Goal: Transaction & Acquisition: Book appointment/travel/reservation

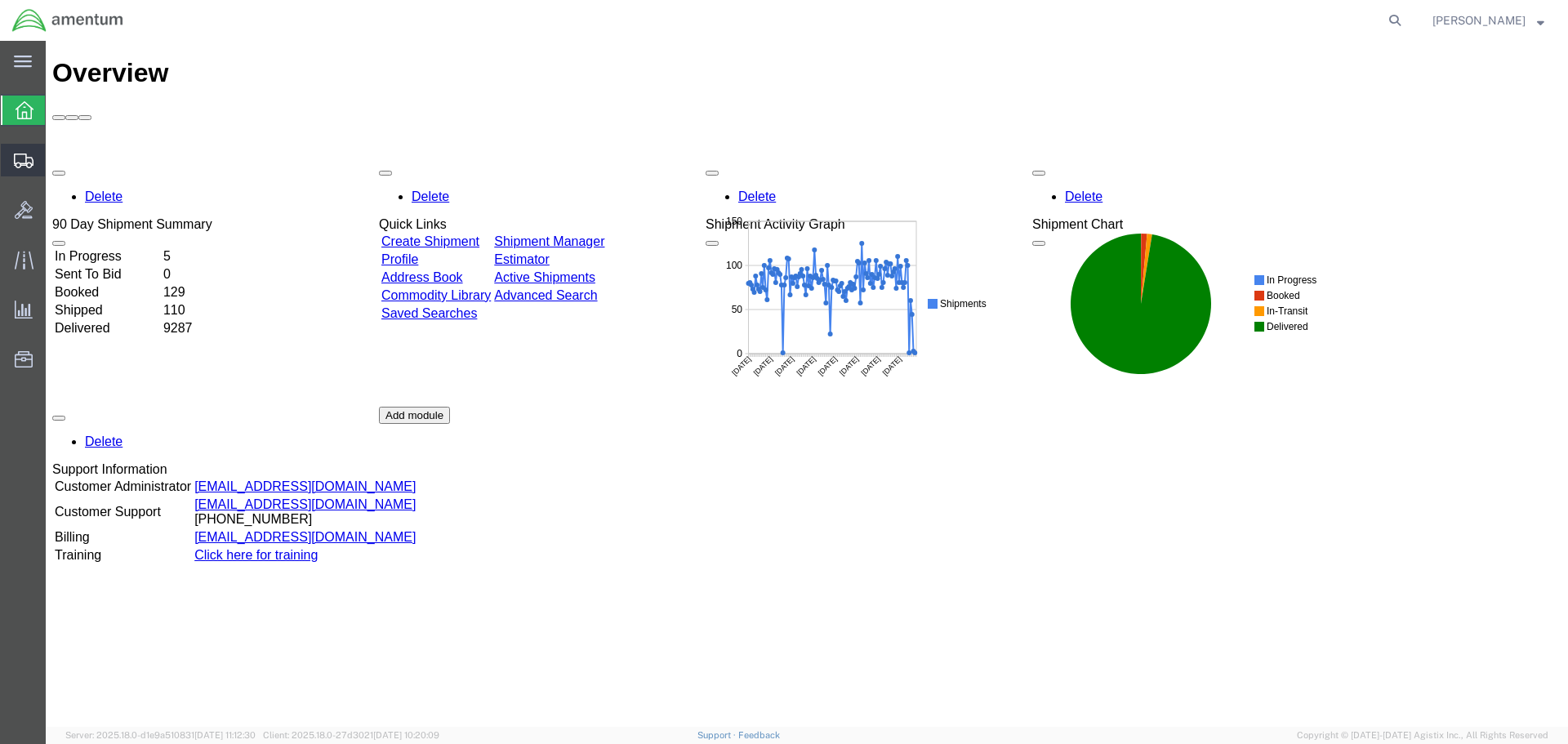
click at [0, 0] on span "Create Shipment" at bounding box center [0, 0] width 0 height 0
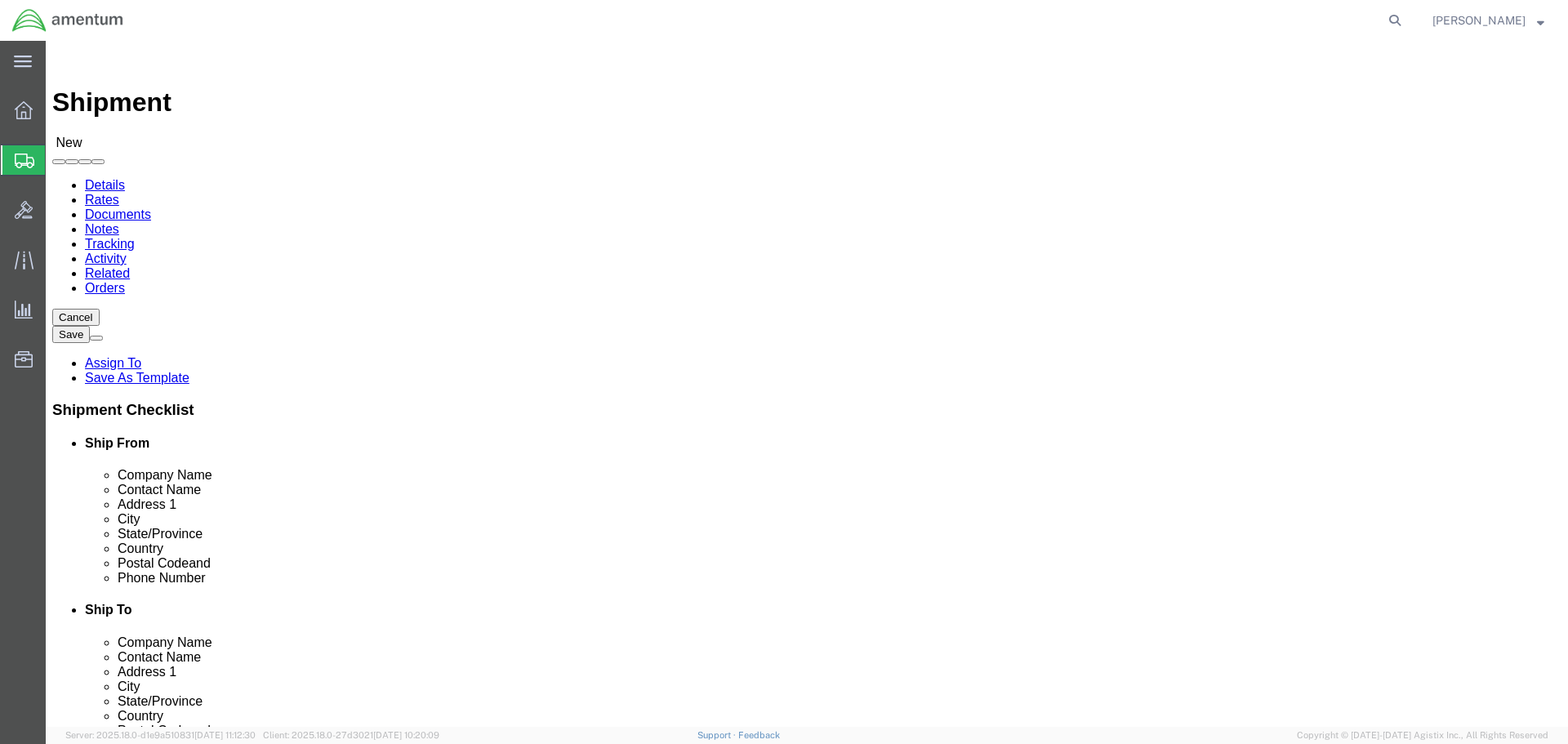
select select
select select "MYPROFILE"
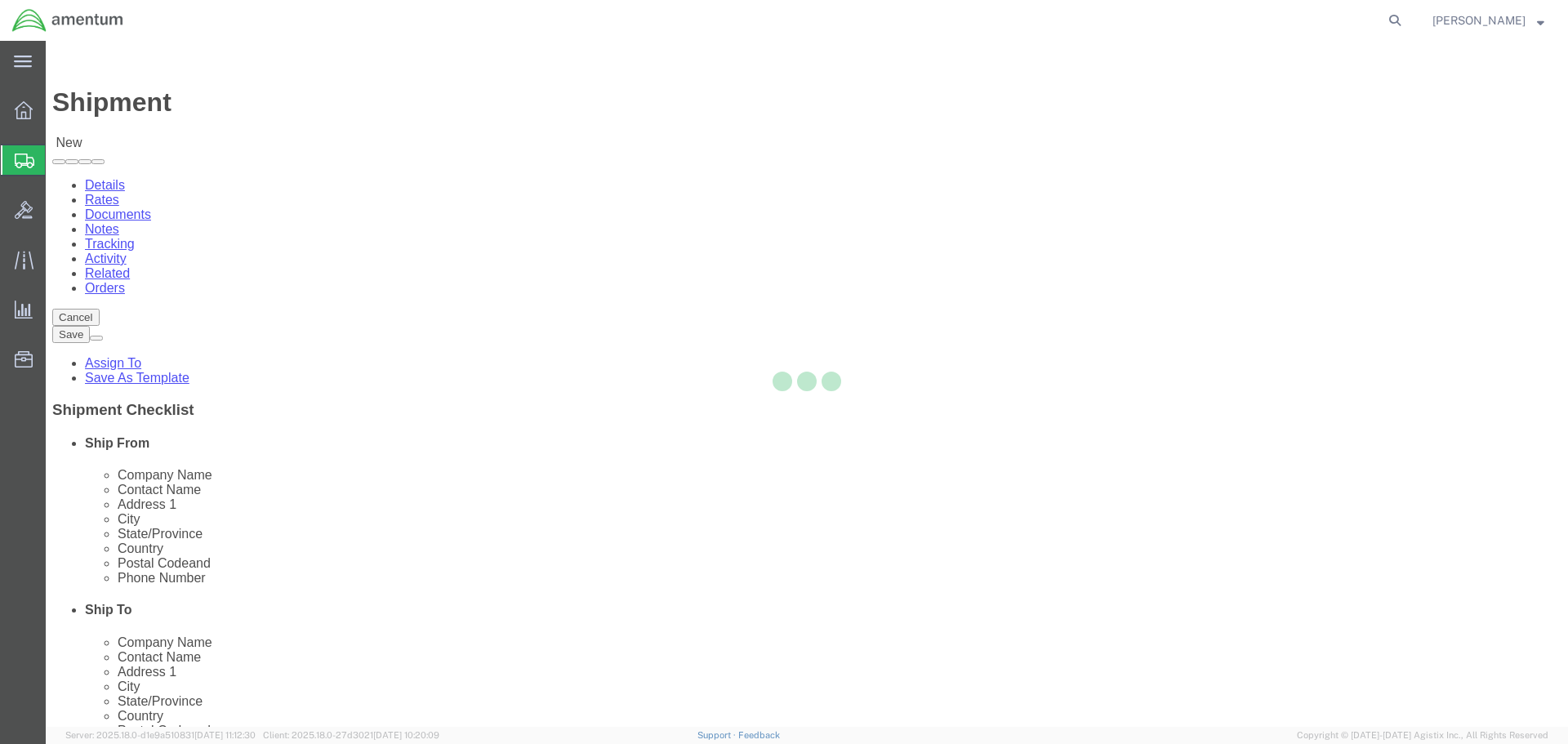
select select "CA"
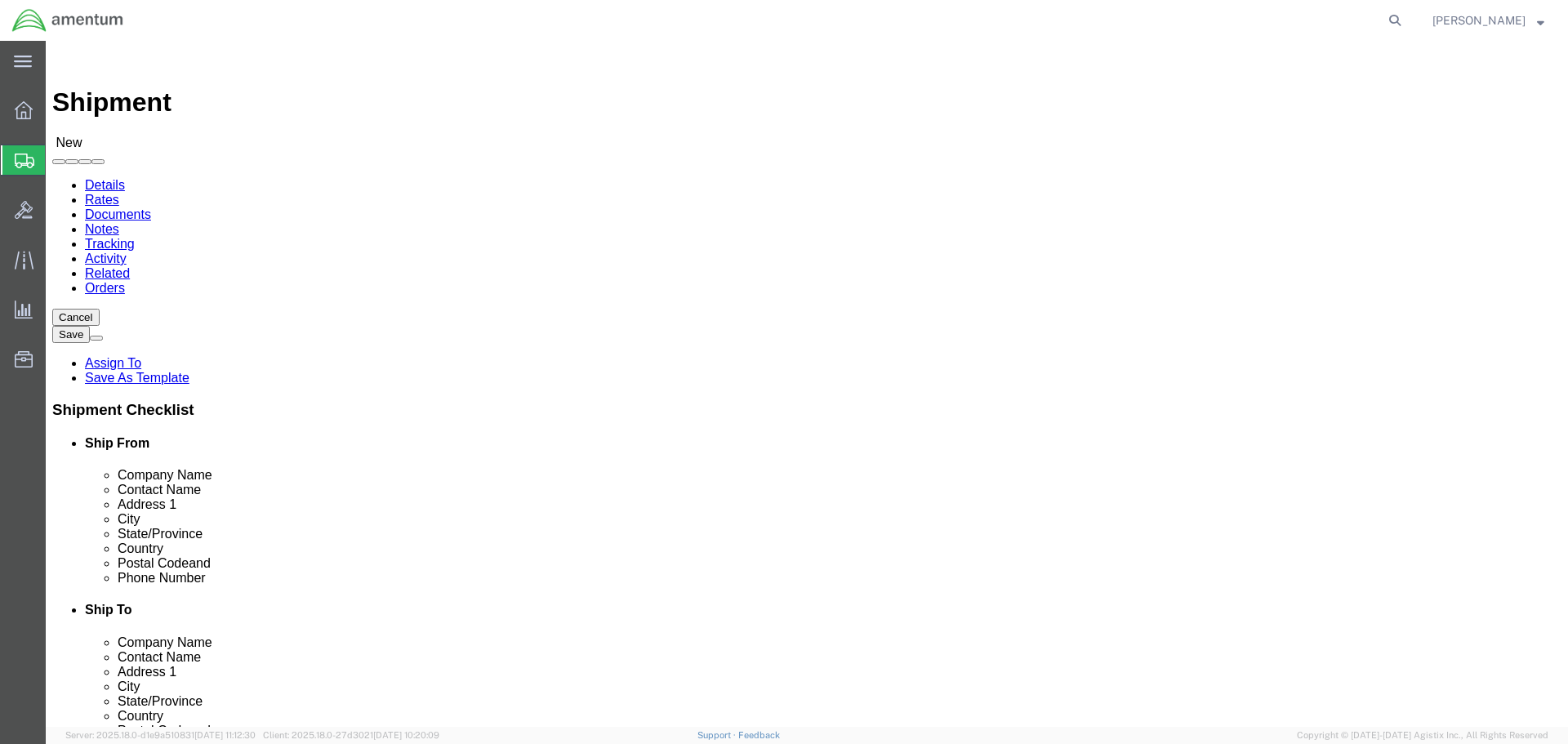
type input "WSD"
select select "49946"
select select "CA"
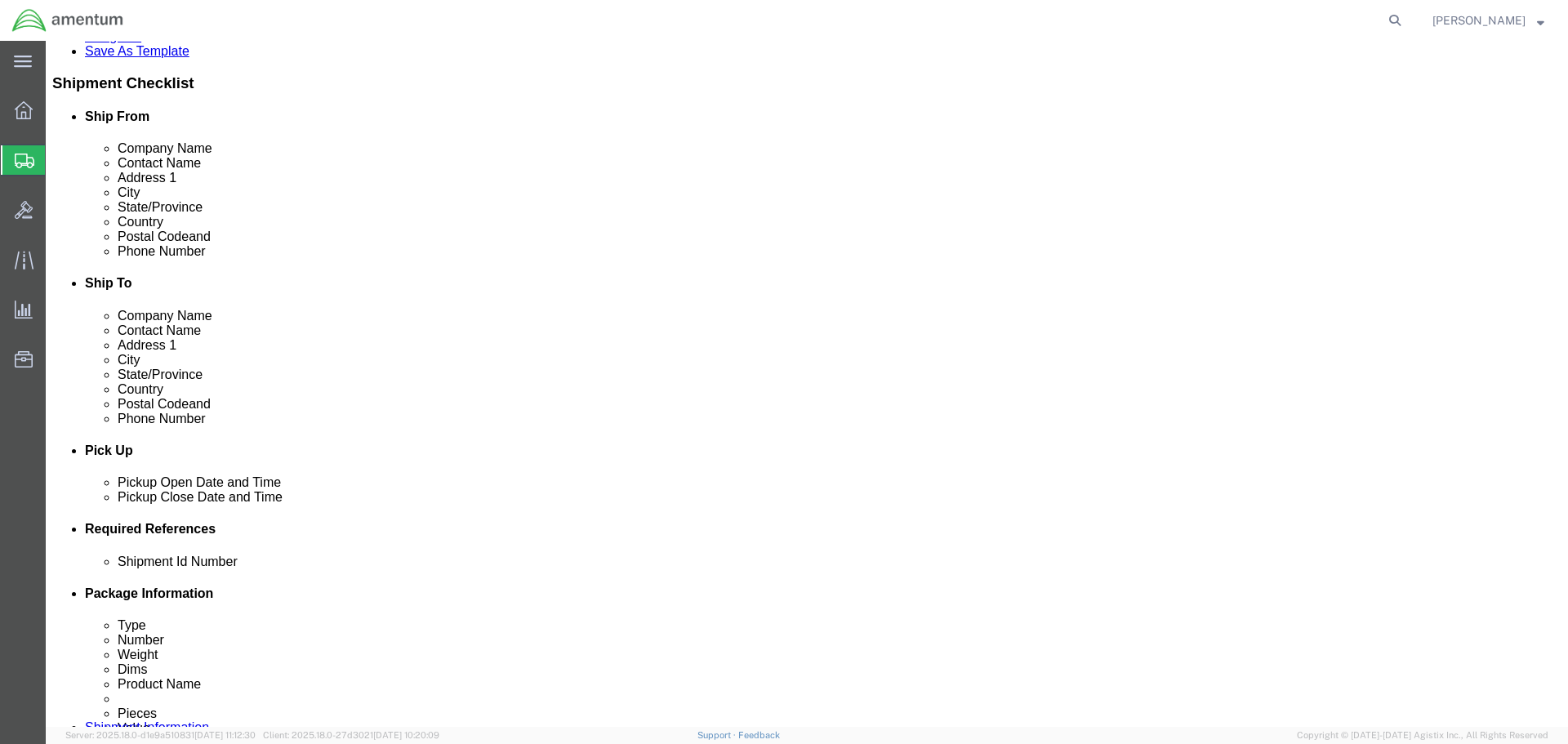
scroll to position [653, 0]
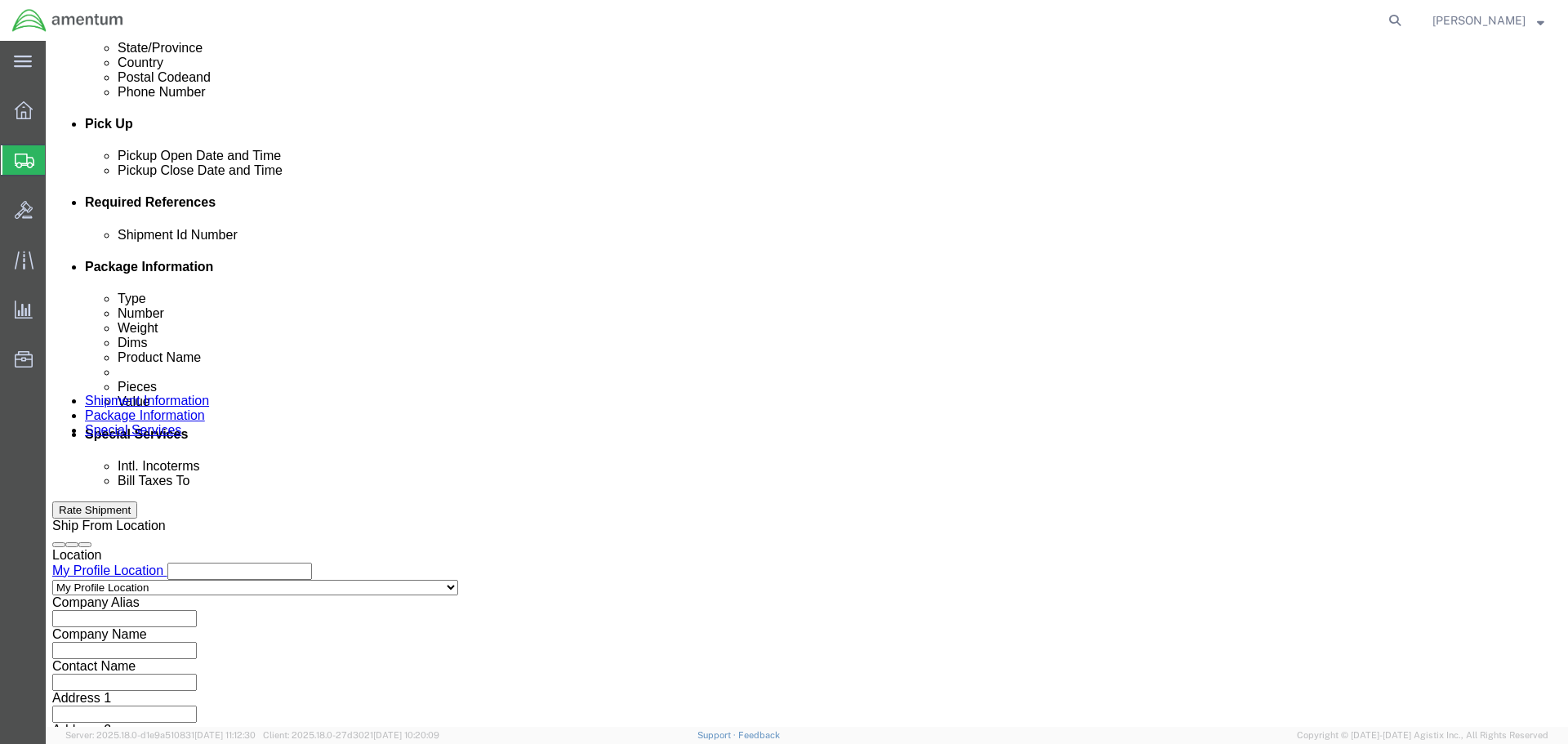
click div "[DATE] 10:00 AM"
type input "12:00 PM"
click button "Apply"
click div "[DATE] 1:00 PM"
type input "3:00 PM"
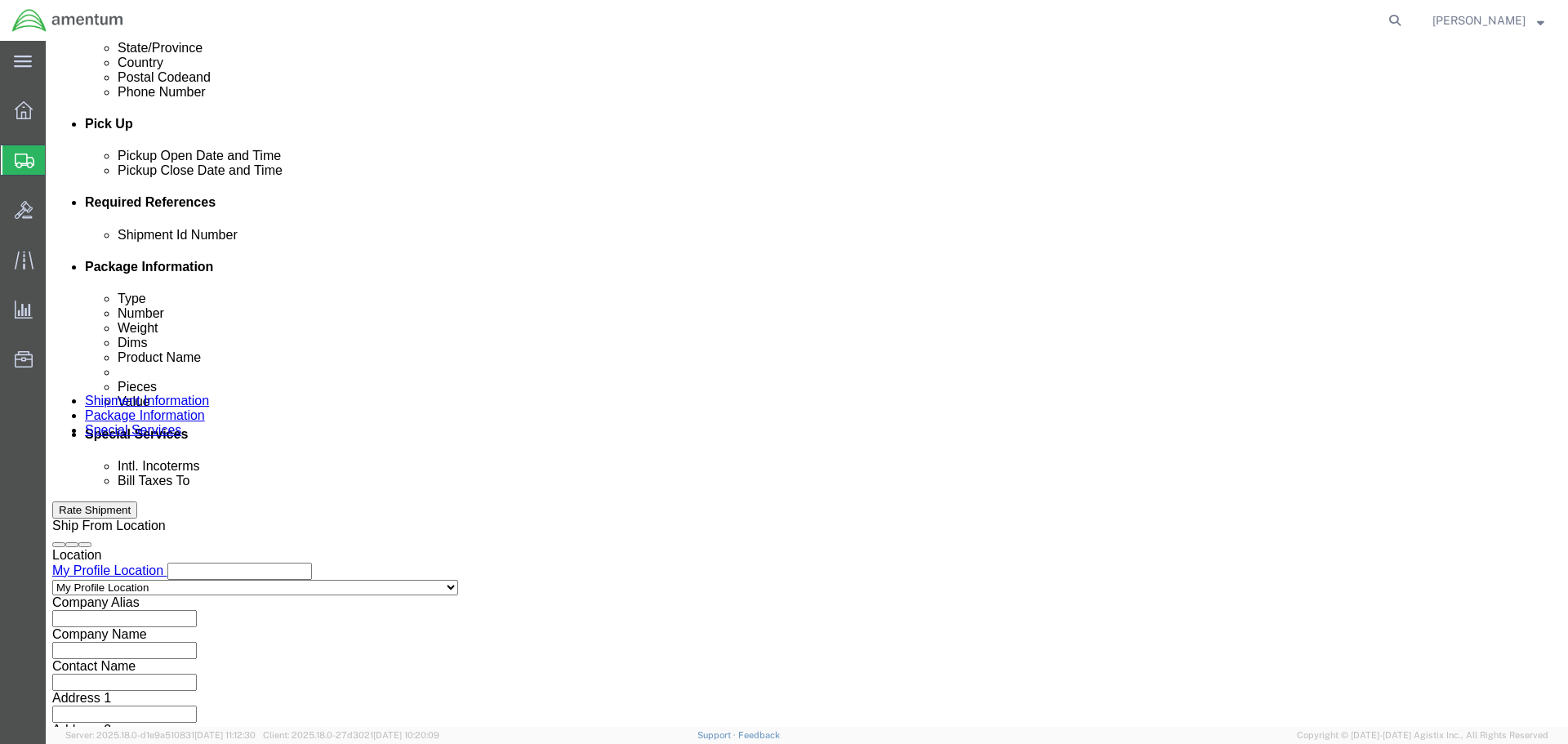
click button "Apply"
click button "Add reference"
click input "text"
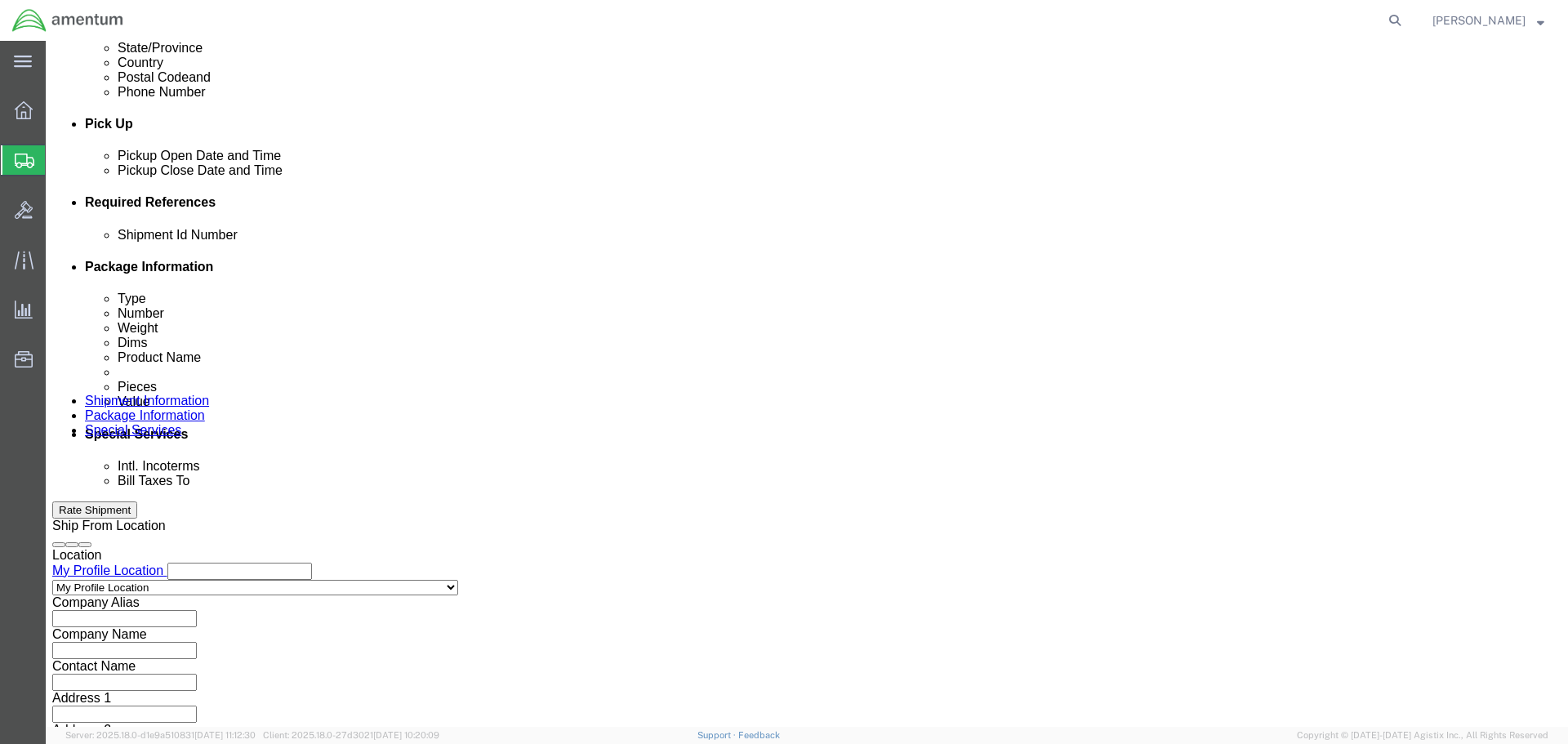
type input "20250910"
select select "PROJNUM"
type input "6119.03.03.2219.000.SDC.0000"
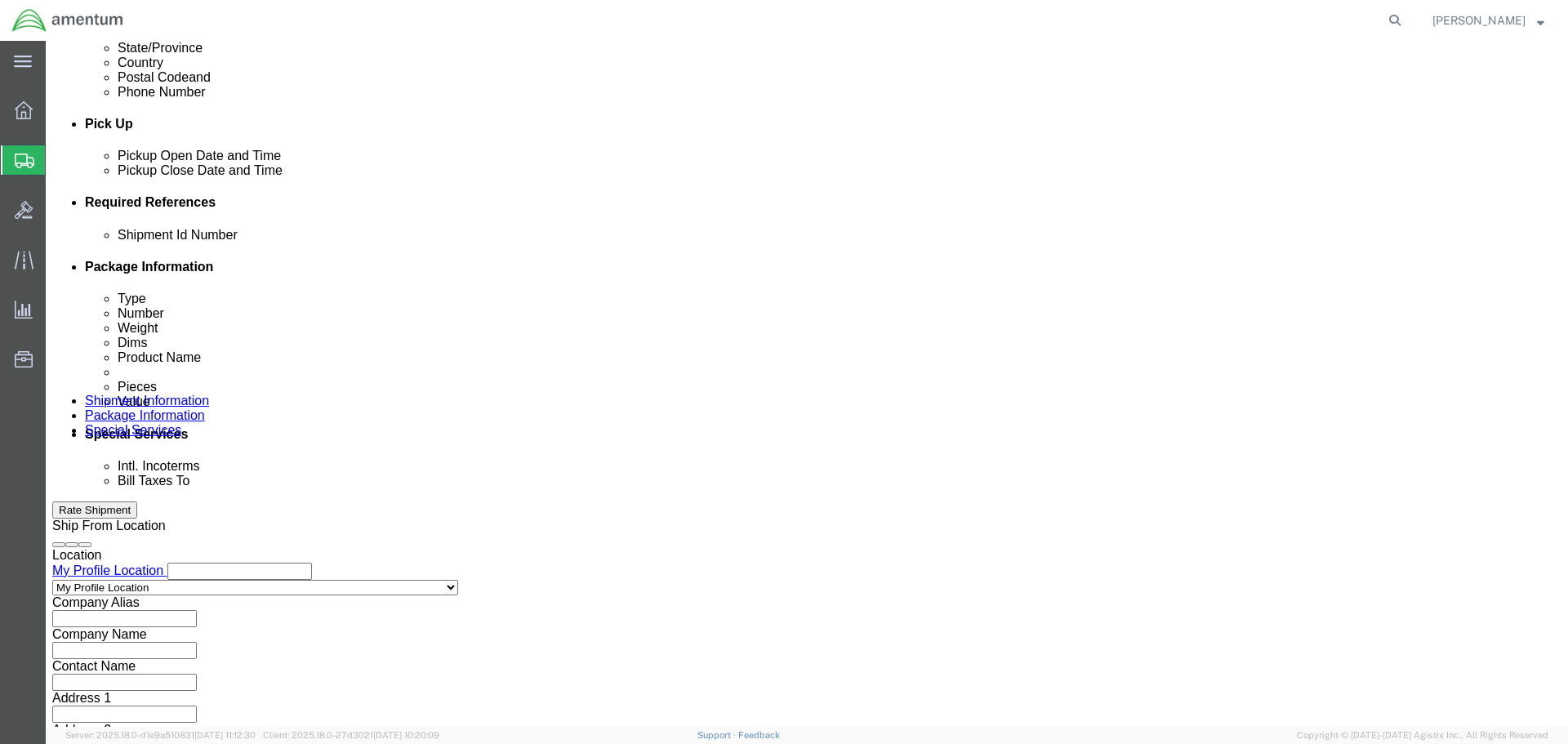
select select "DEPT"
type input "CB"
type input "CBP"
select select "CUSTREF"
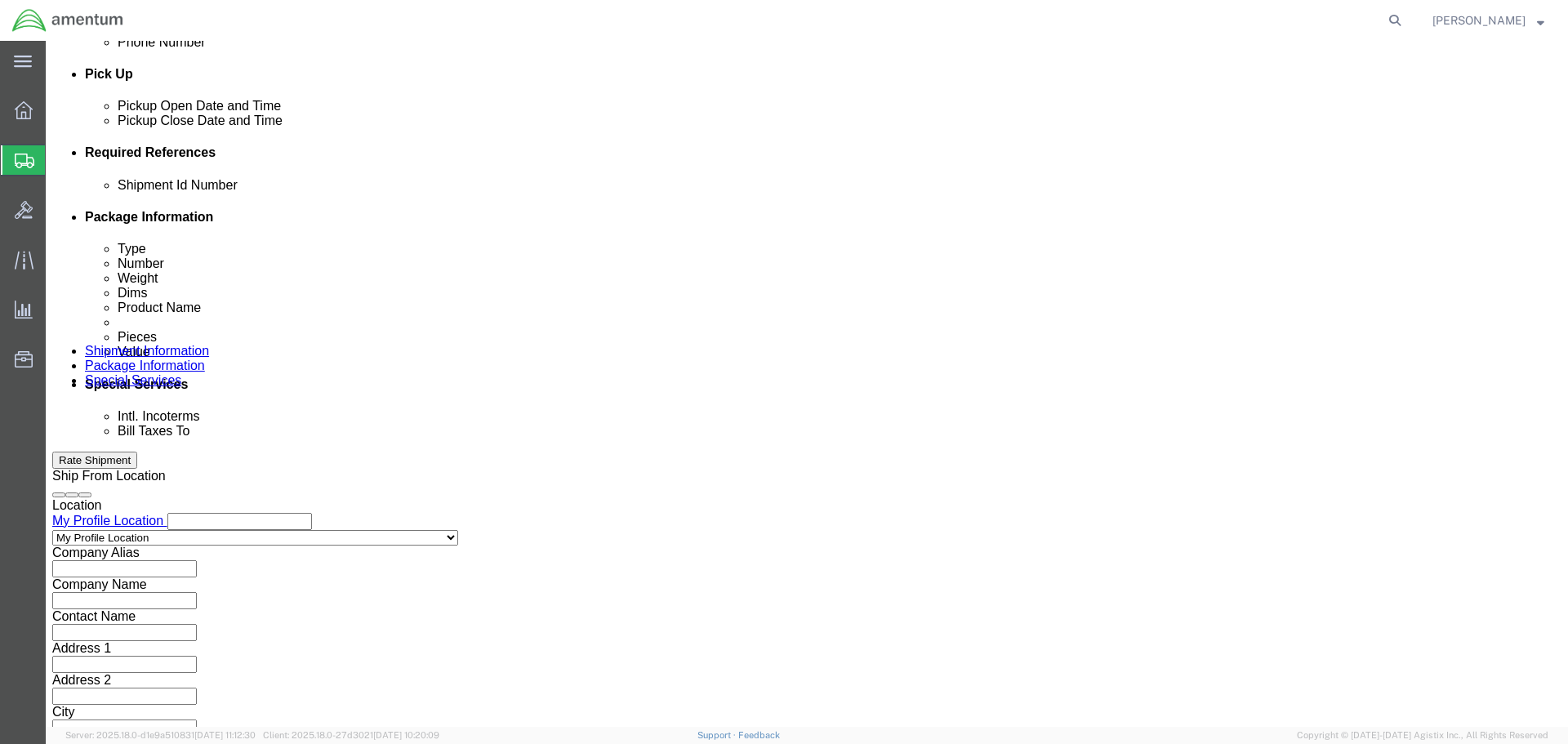
scroll to position [747, 0]
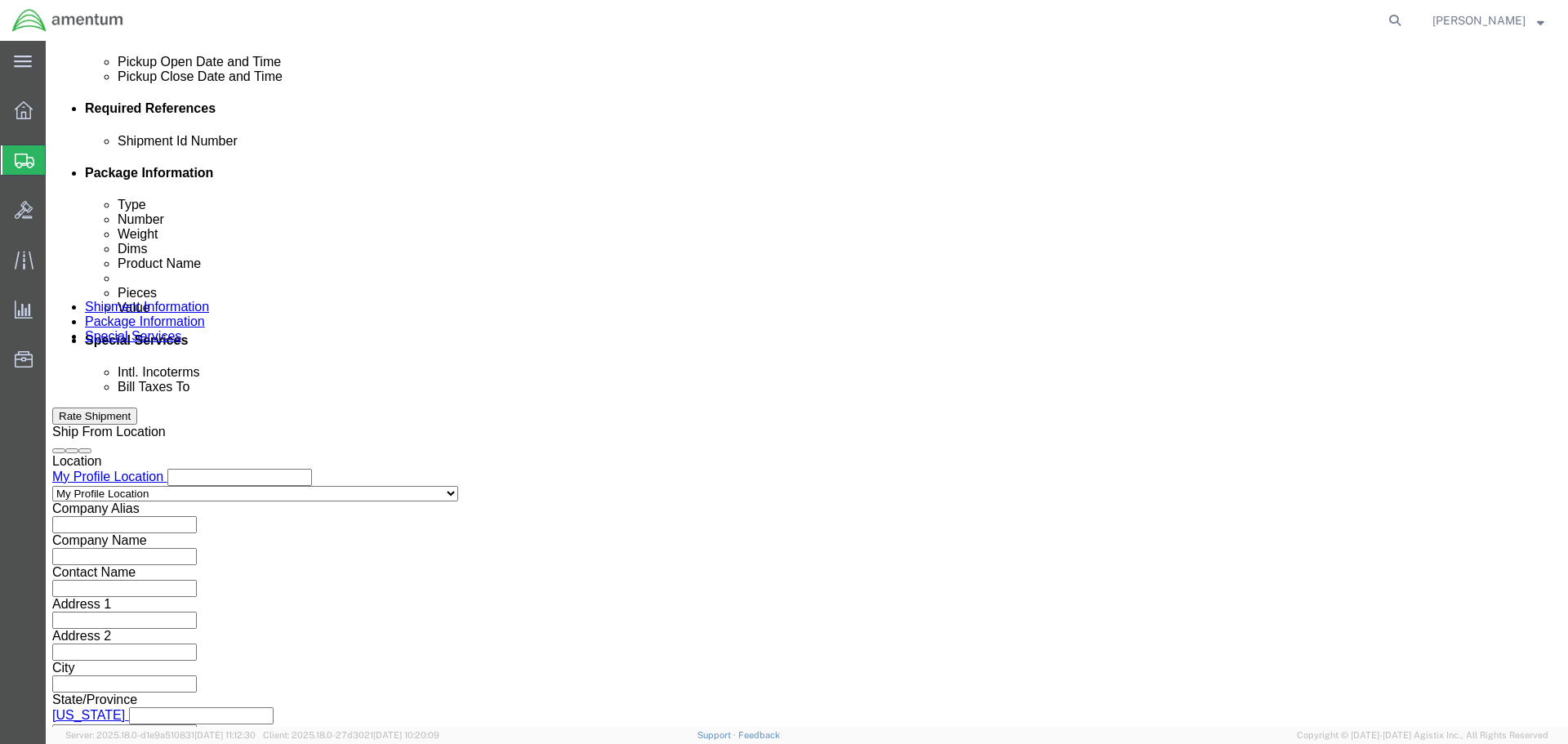
type input "4-C's"
click button "Continue"
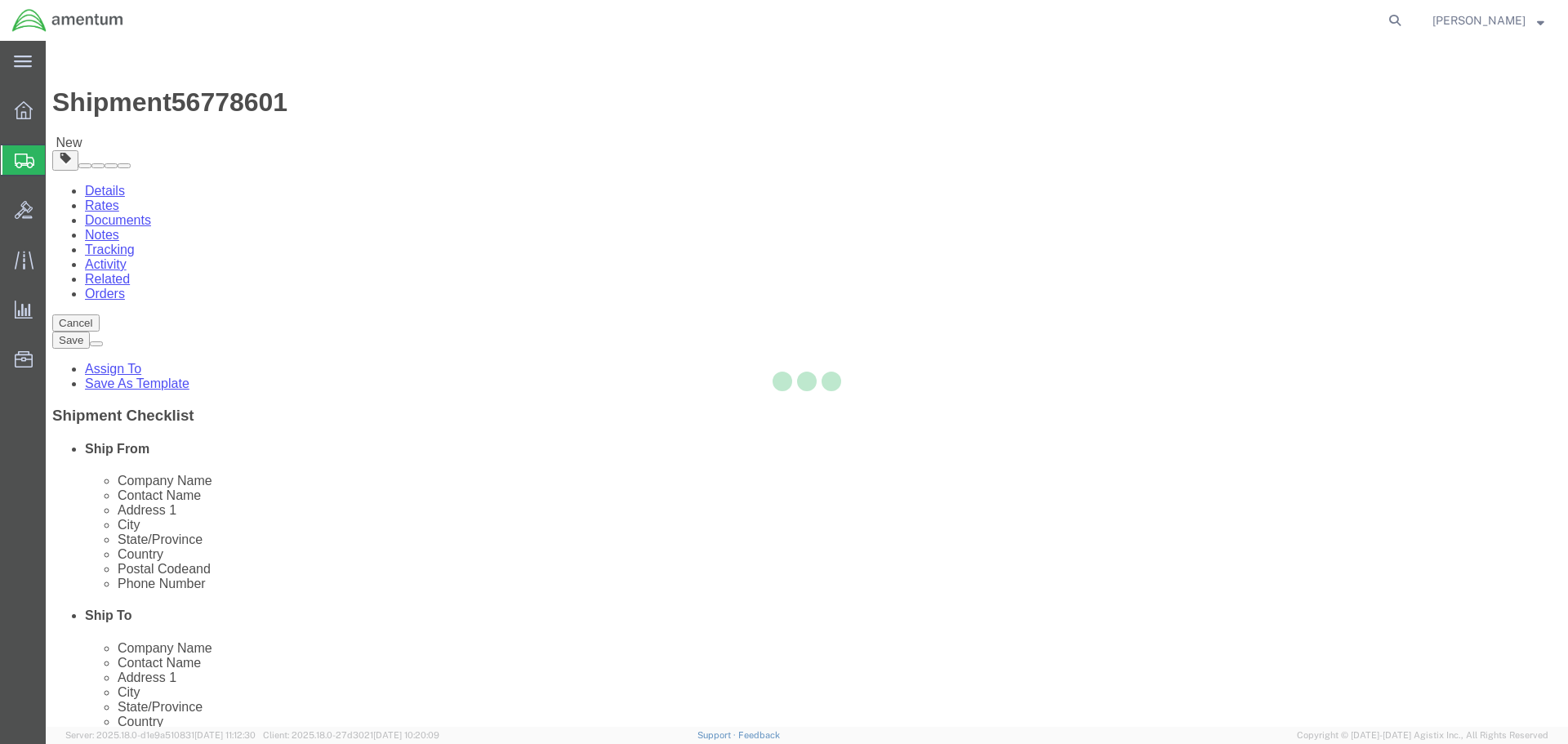
select select "CBOX"
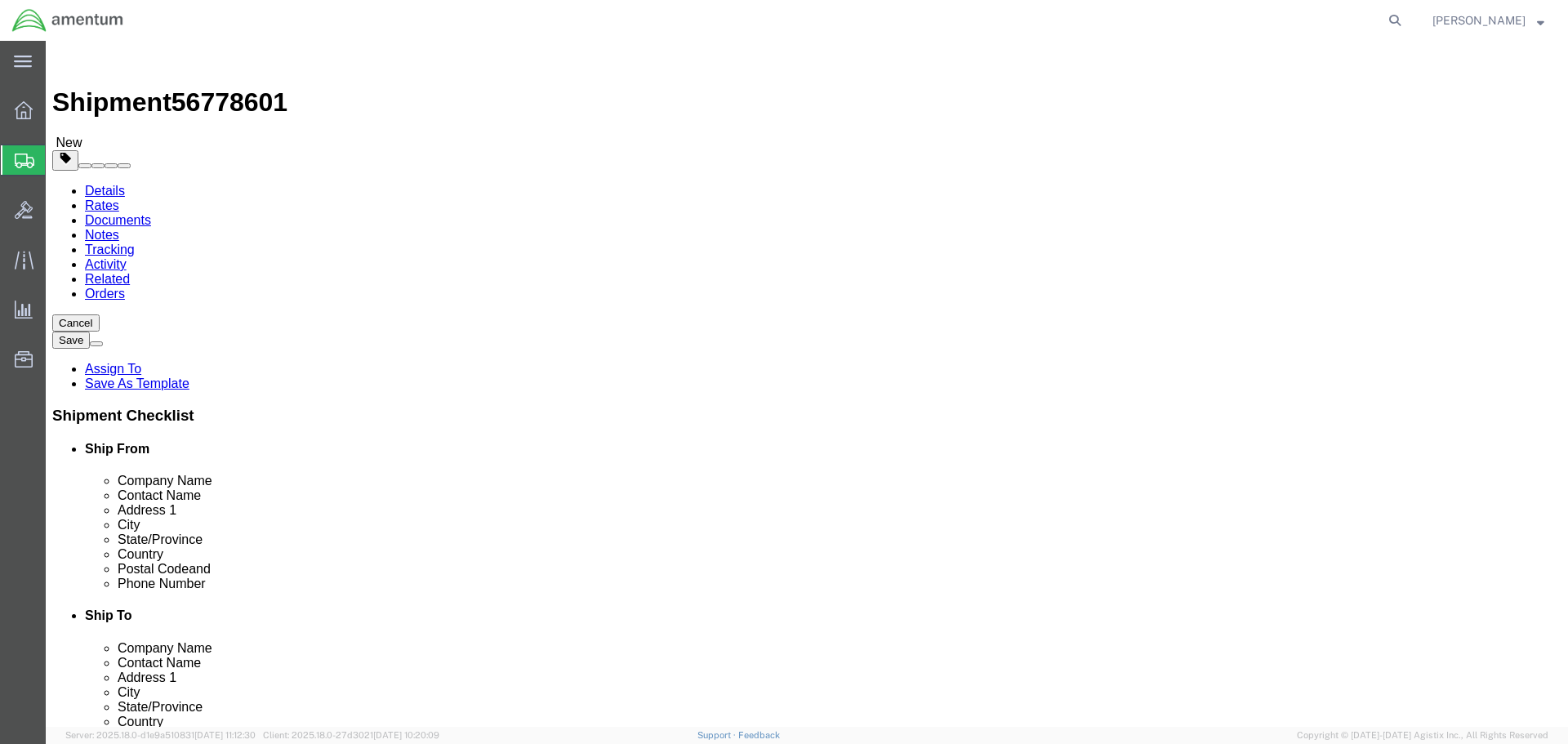
click div "Package Type Select BCK Boxes Bale(s) Basket(s) Bolt(s) Bottle(s) Buckets Bulk …"
click label "Weight"
click input "text"
type input "8"
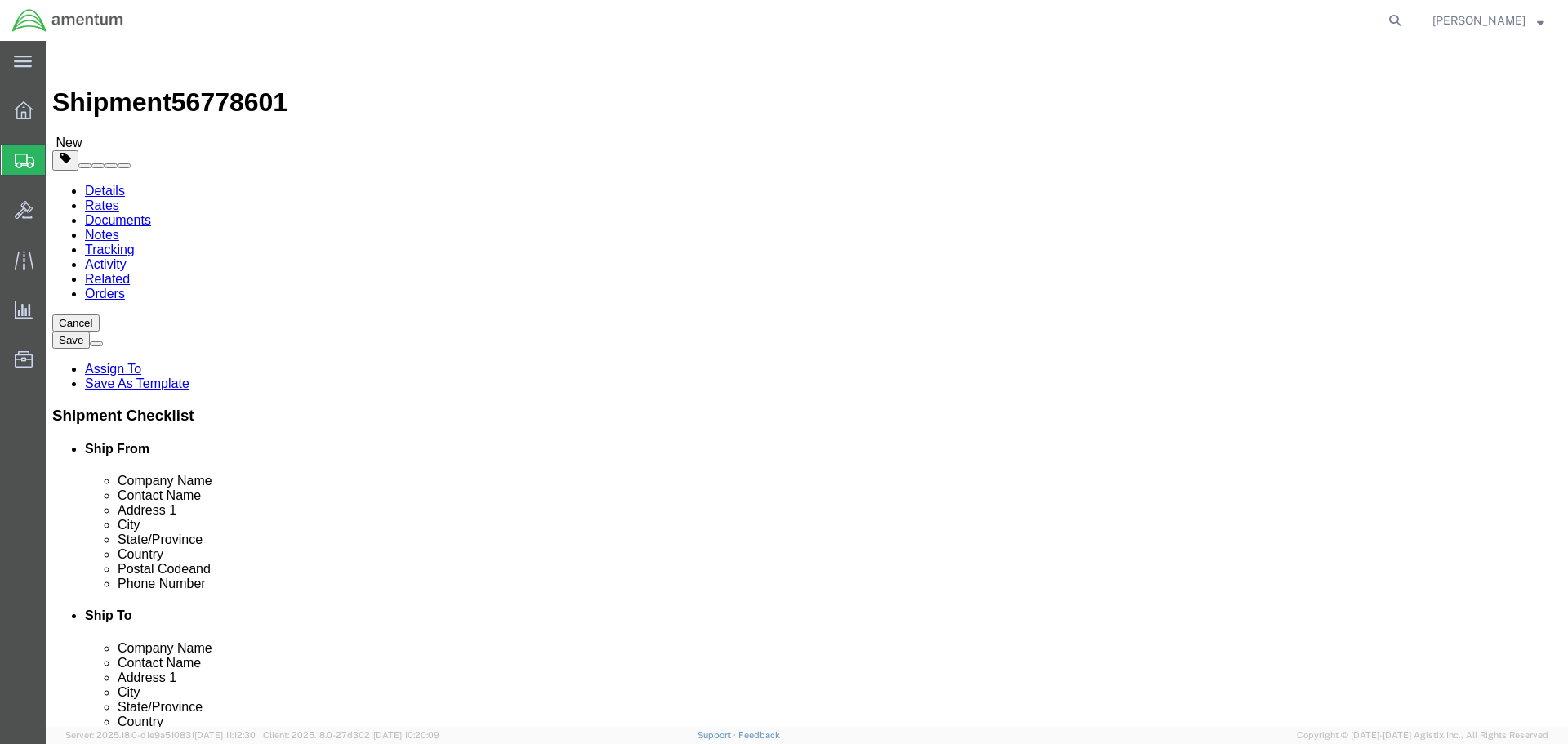
type input "8"
click input "0.00"
type input "1"
click link "Add Content"
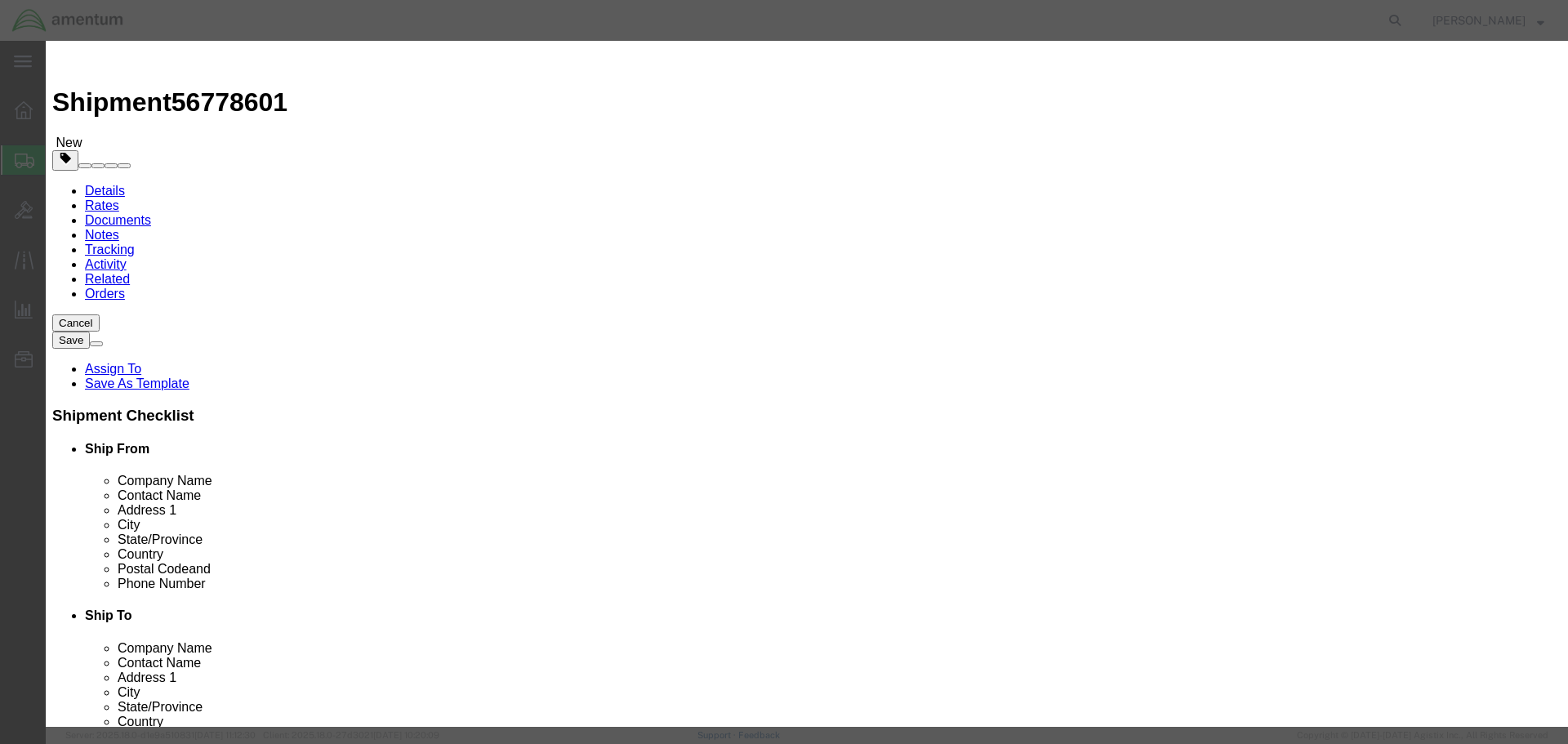
click input "text"
type input "4"
type input "C's"
type input "4"
click input "text"
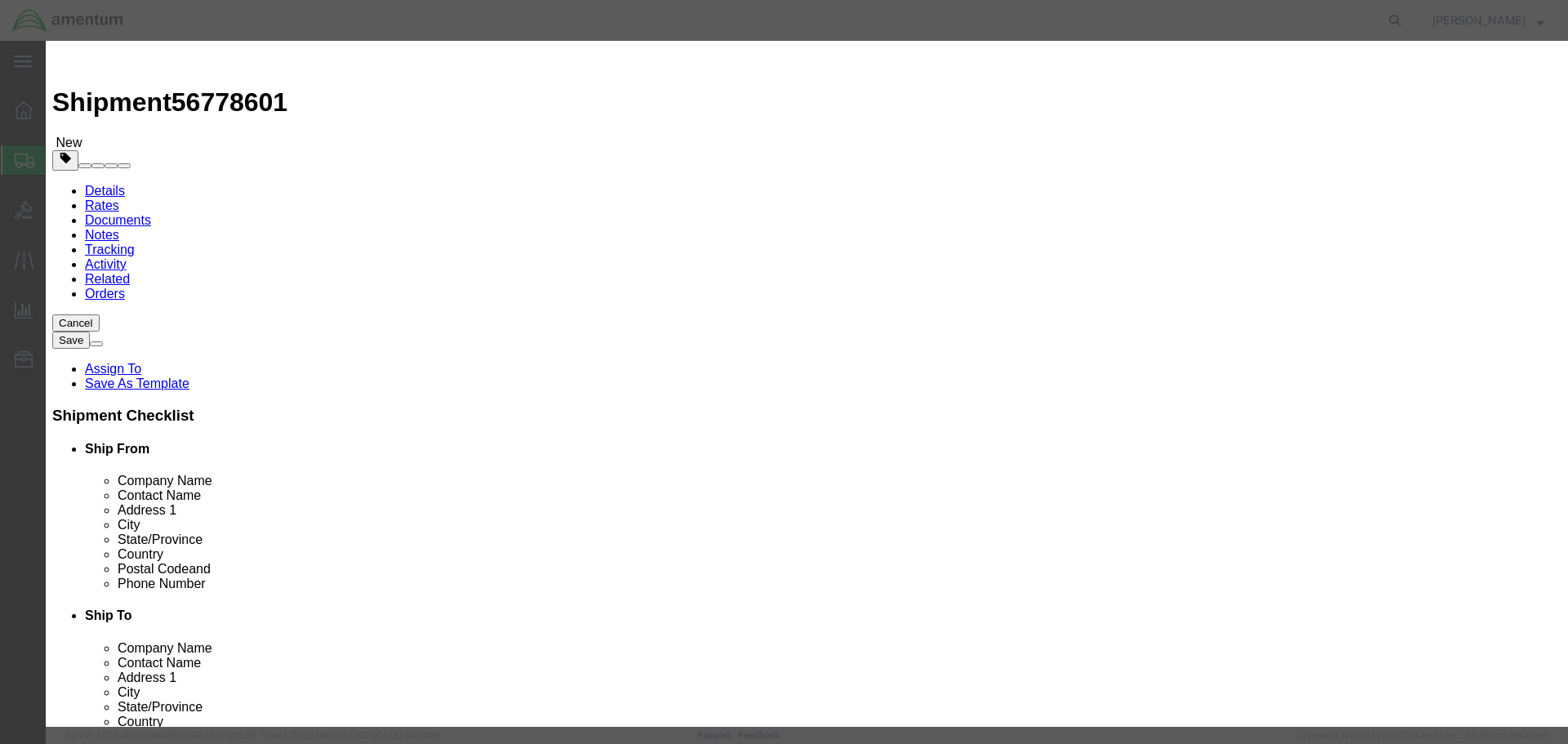
type input "8"
click button "Save & Close"
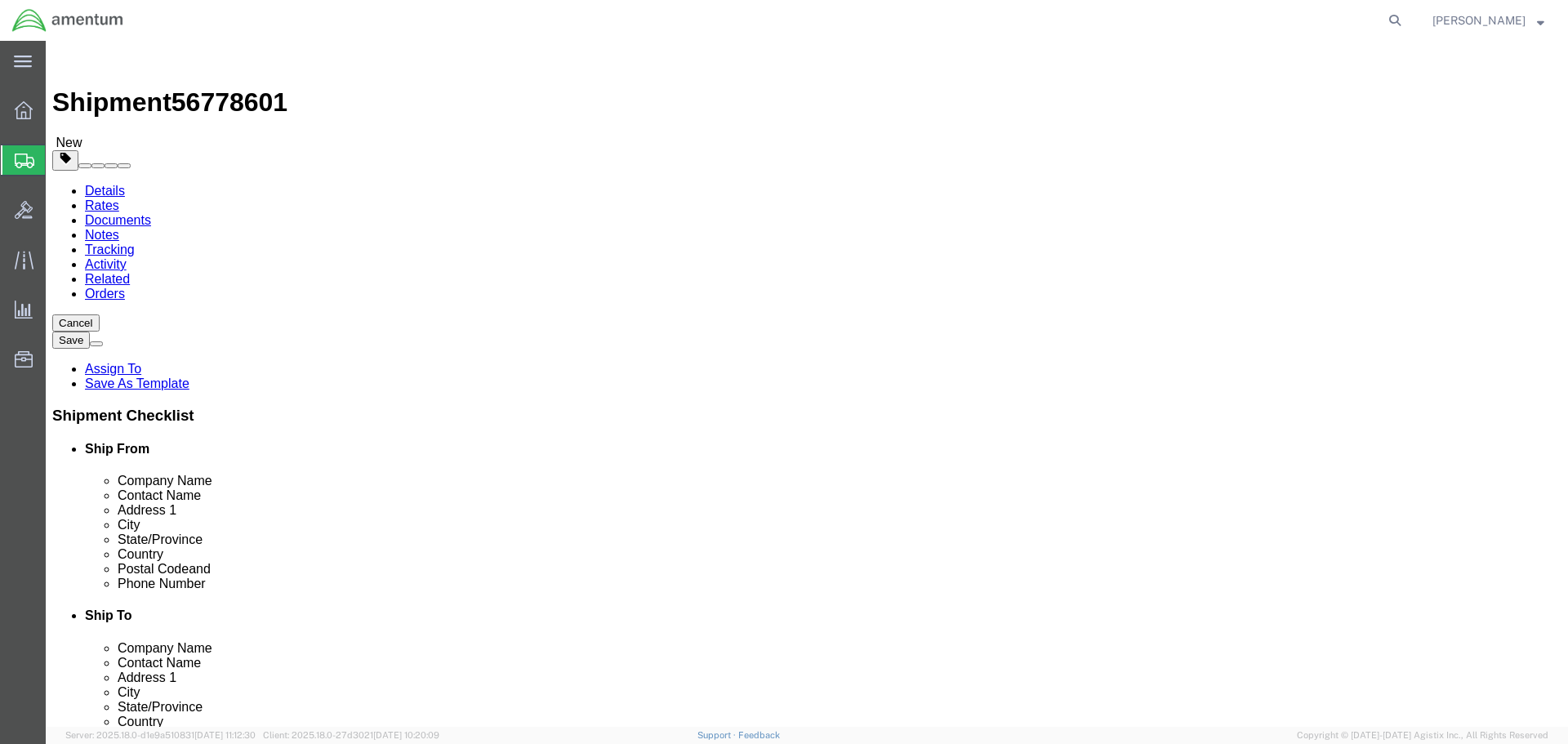
click button "Continue"
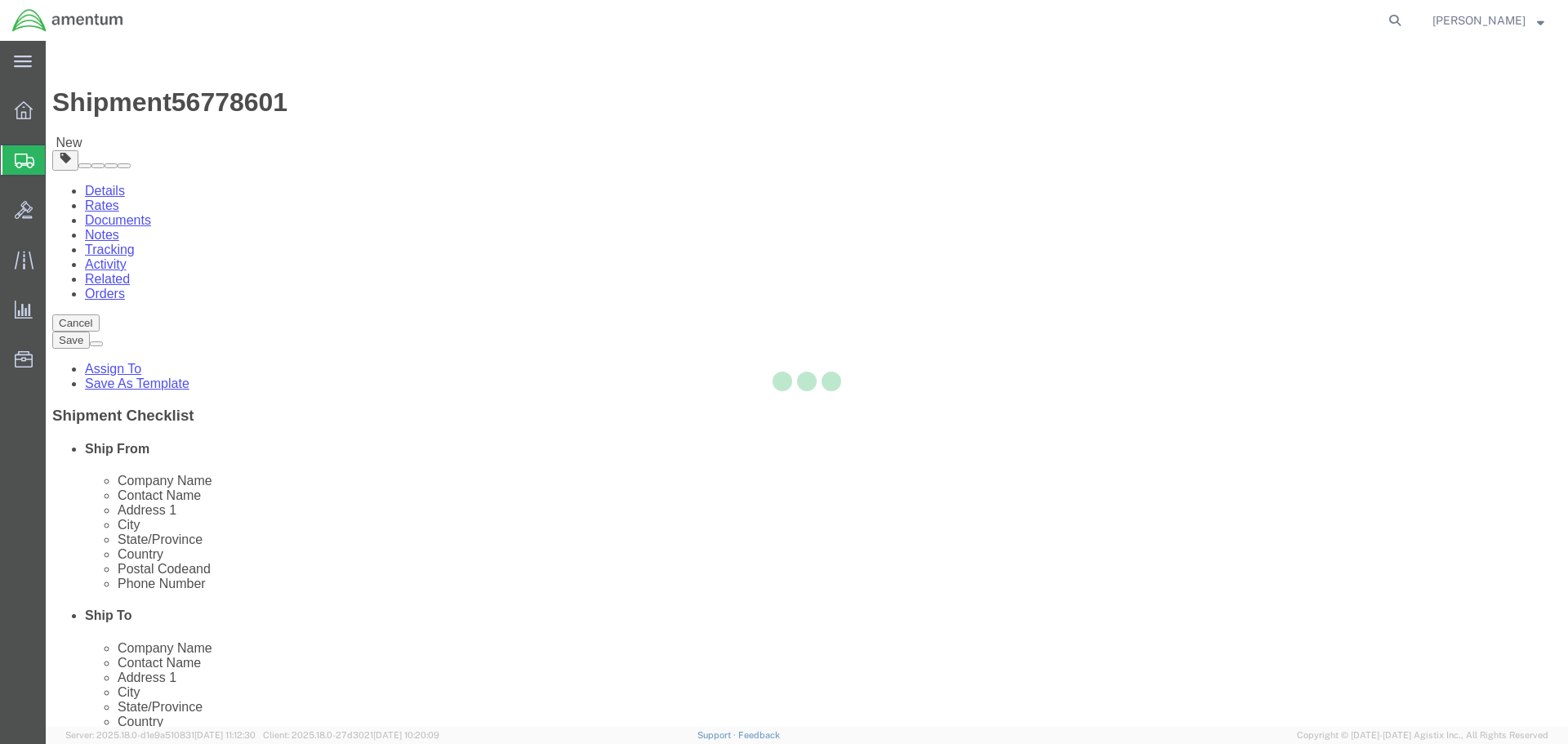
select select
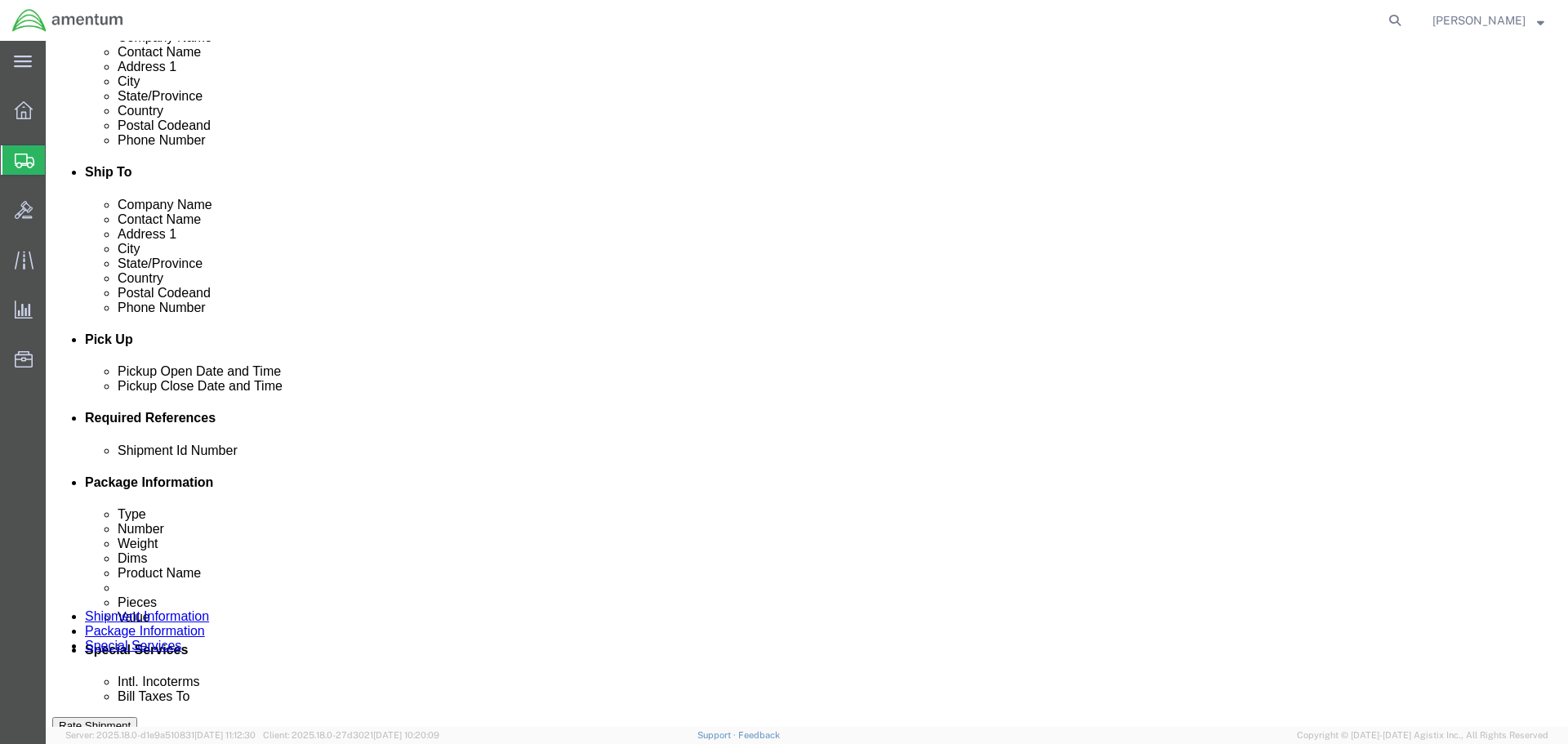
scroll to position [735, 0]
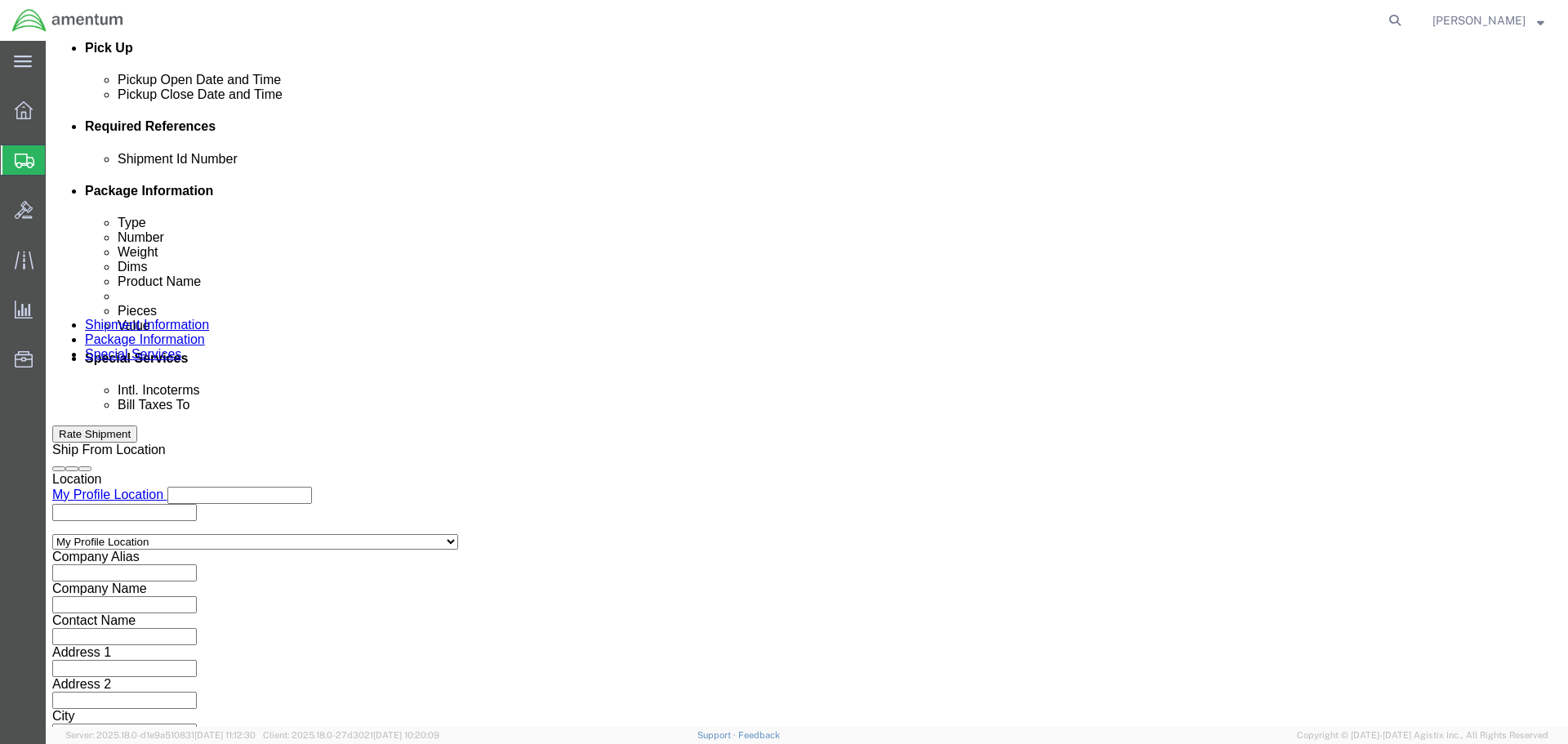
click input "text"
paste input "[PERSON_NAME][EMAIL_ADDRESS][PERSON_NAME][DOMAIN_NAME]"
type input "[PERSON_NAME][EMAIL_ADDRESS][PERSON_NAME][DOMAIN_NAME]"
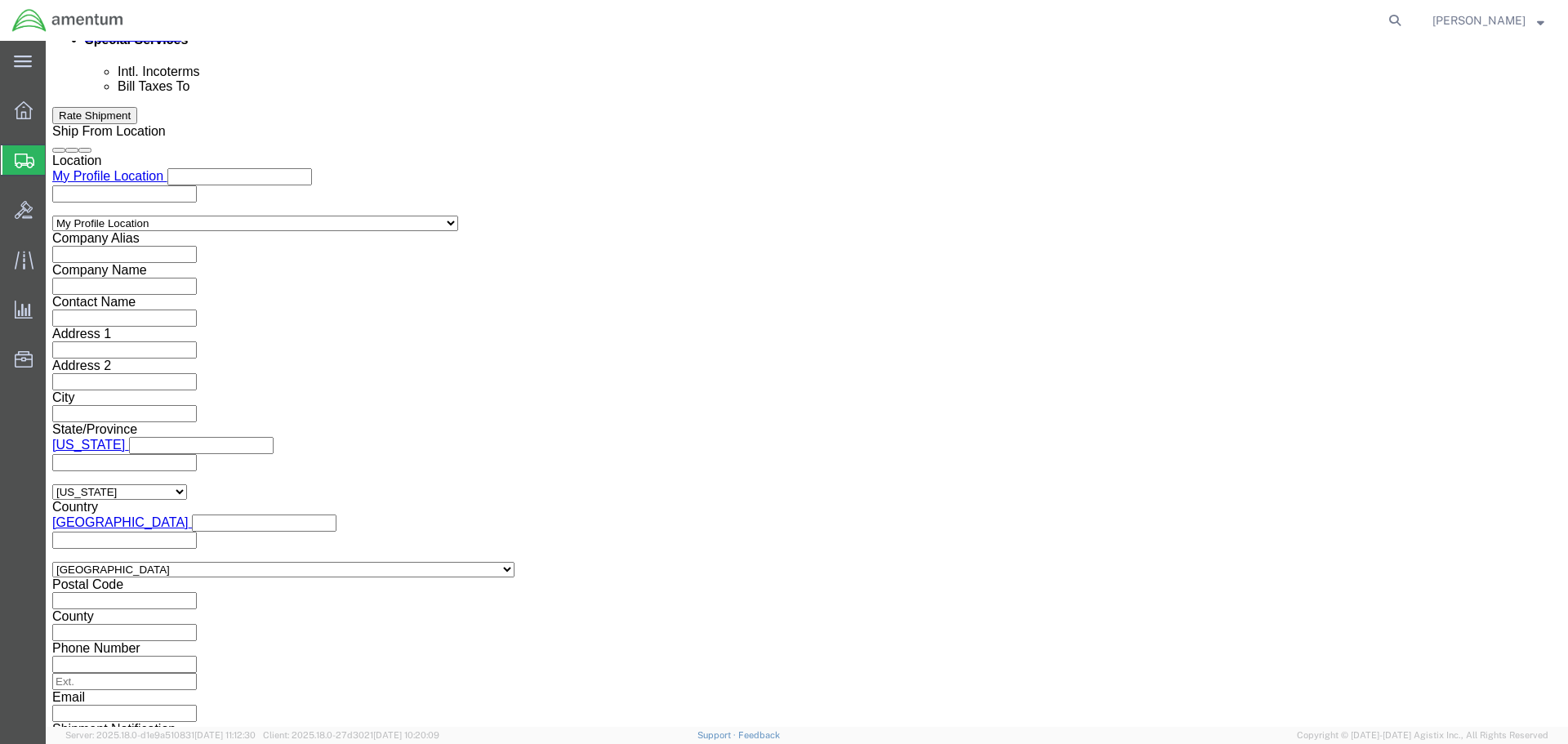
scroll to position [1061, 0]
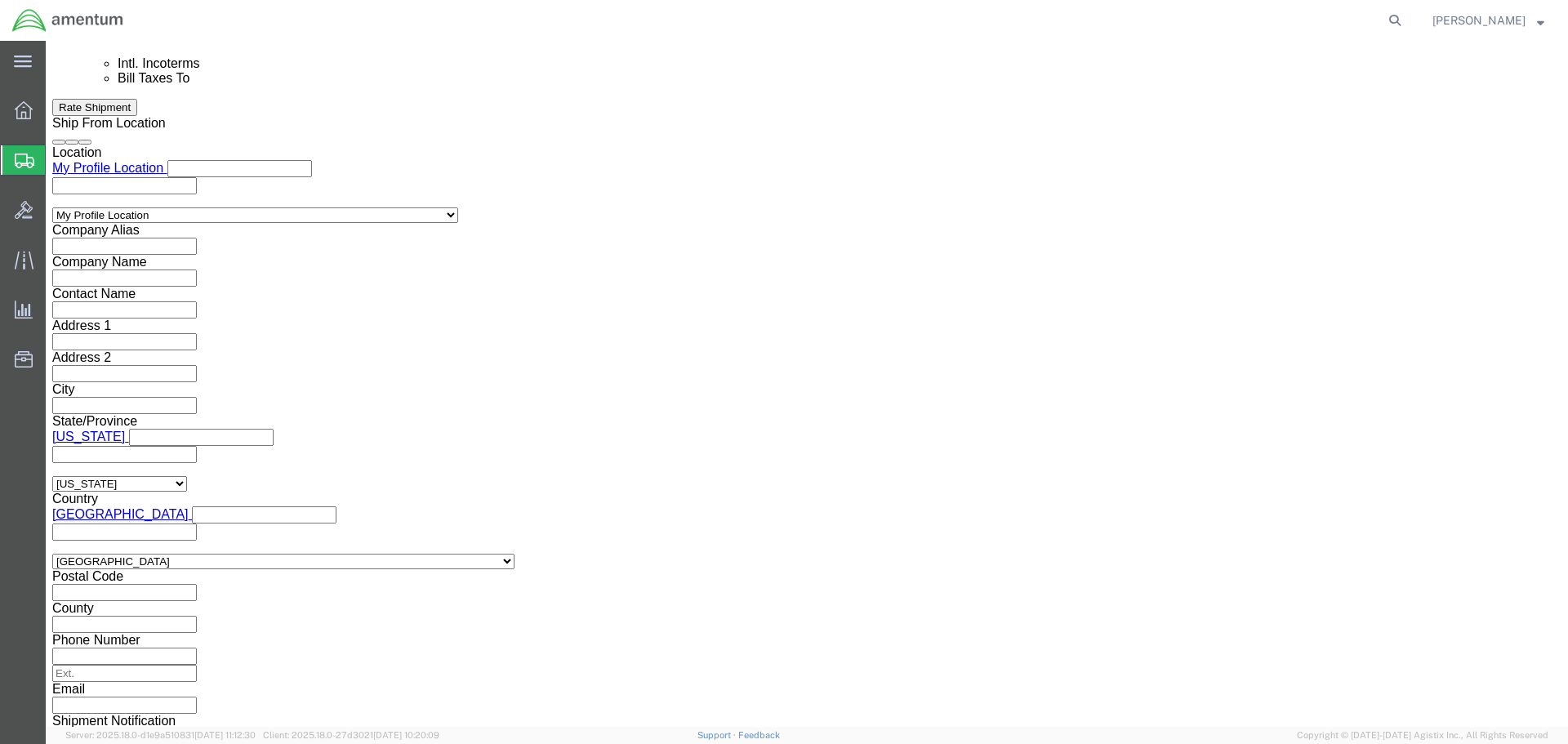
click button "Rate Shipment"
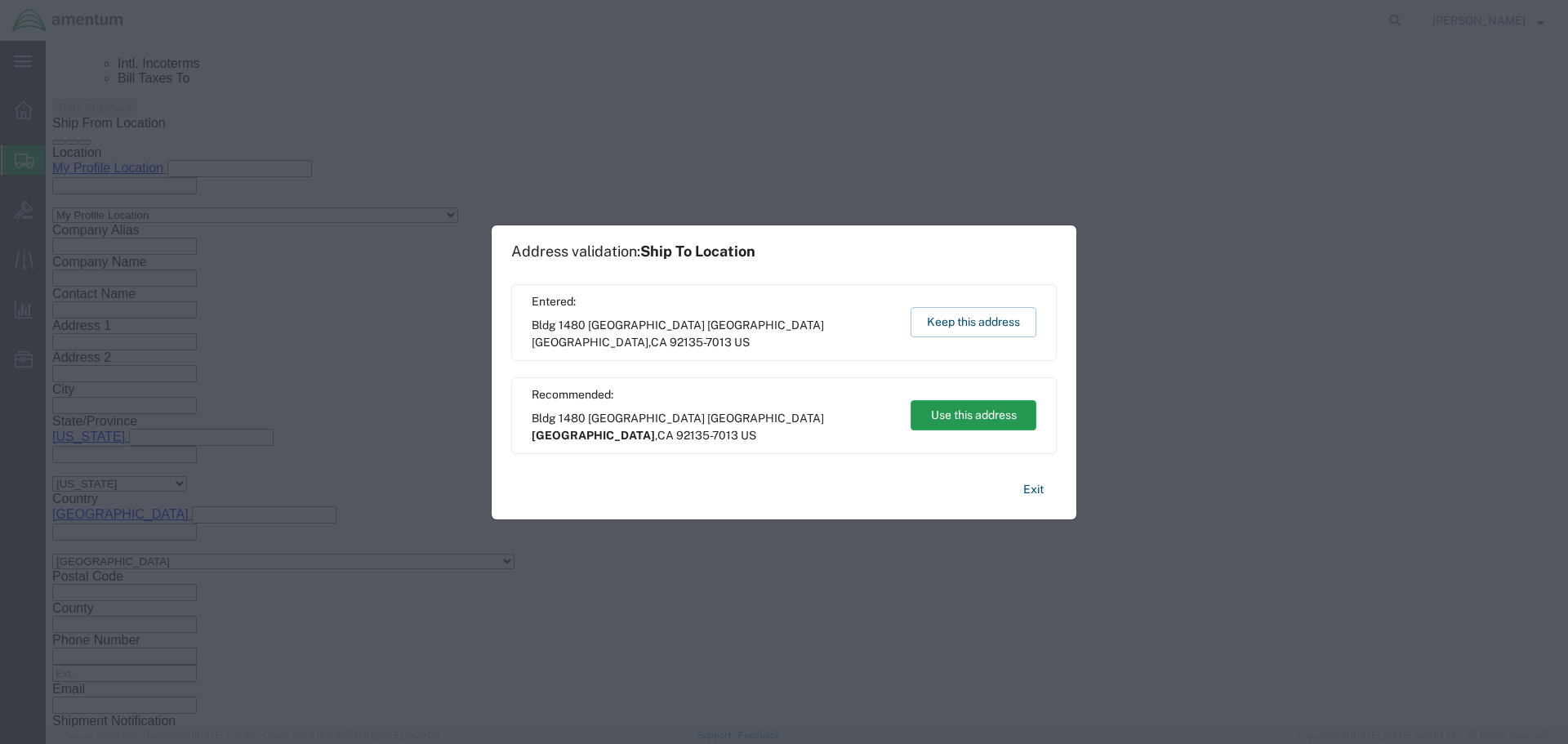
click at [970, 414] on button "Use this address" at bounding box center [973, 416] width 125 height 30
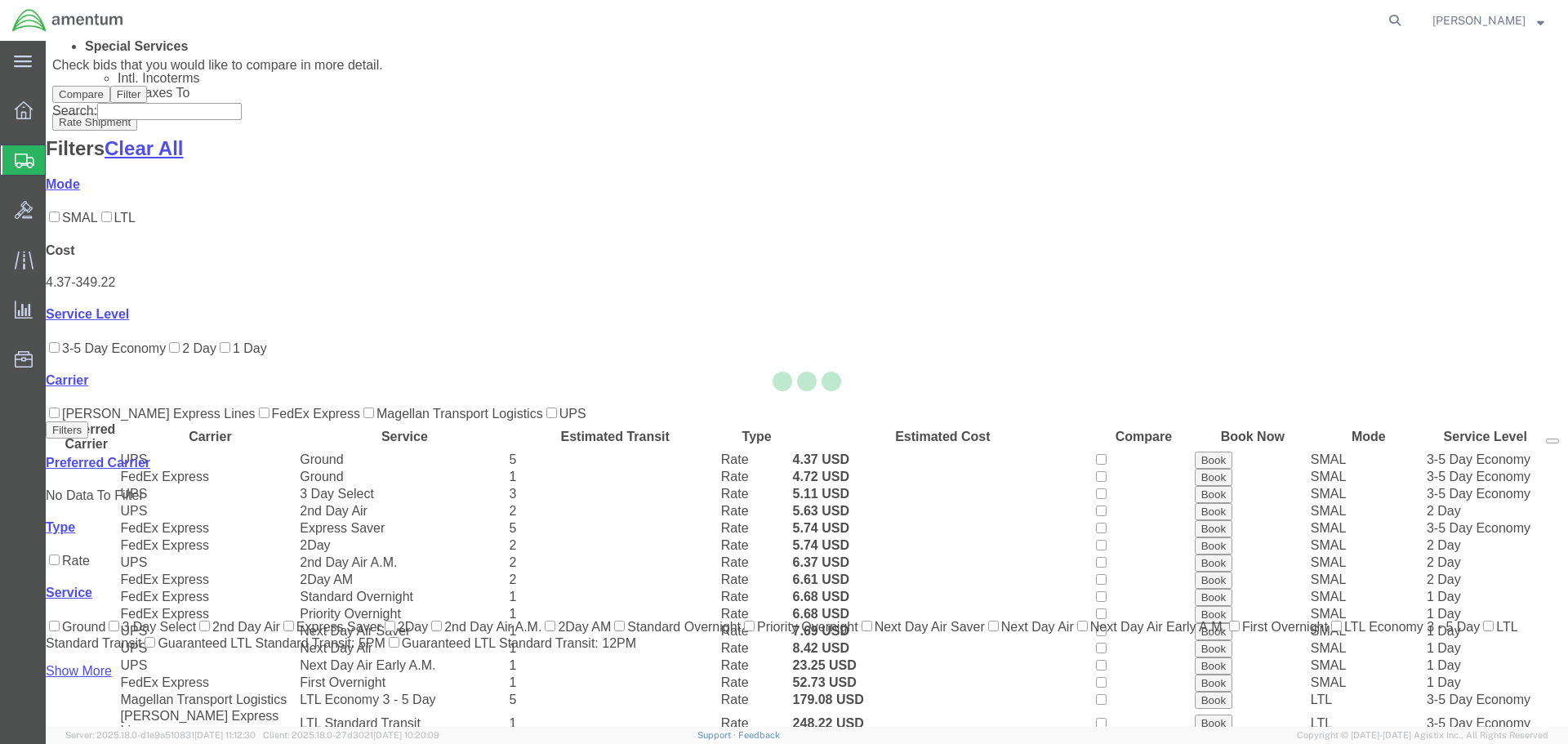
scroll to position [199, 0]
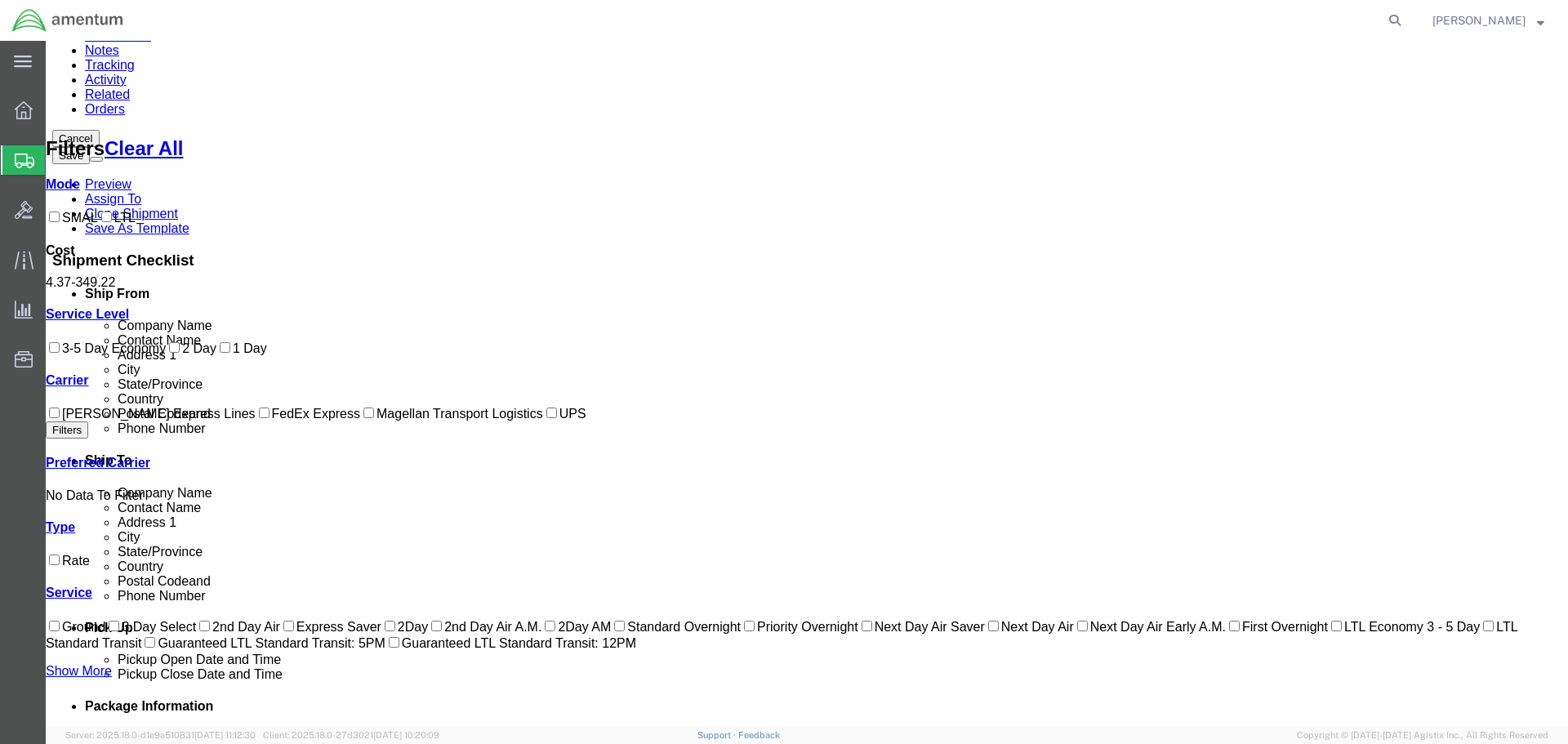
click at [255, 420] on label "FedEx Express" at bounding box center [308, 414] width 105 height 14
click at [259, 418] on input "FedEx Express" at bounding box center [264, 412] width 10 height 10
checkbox input "true"
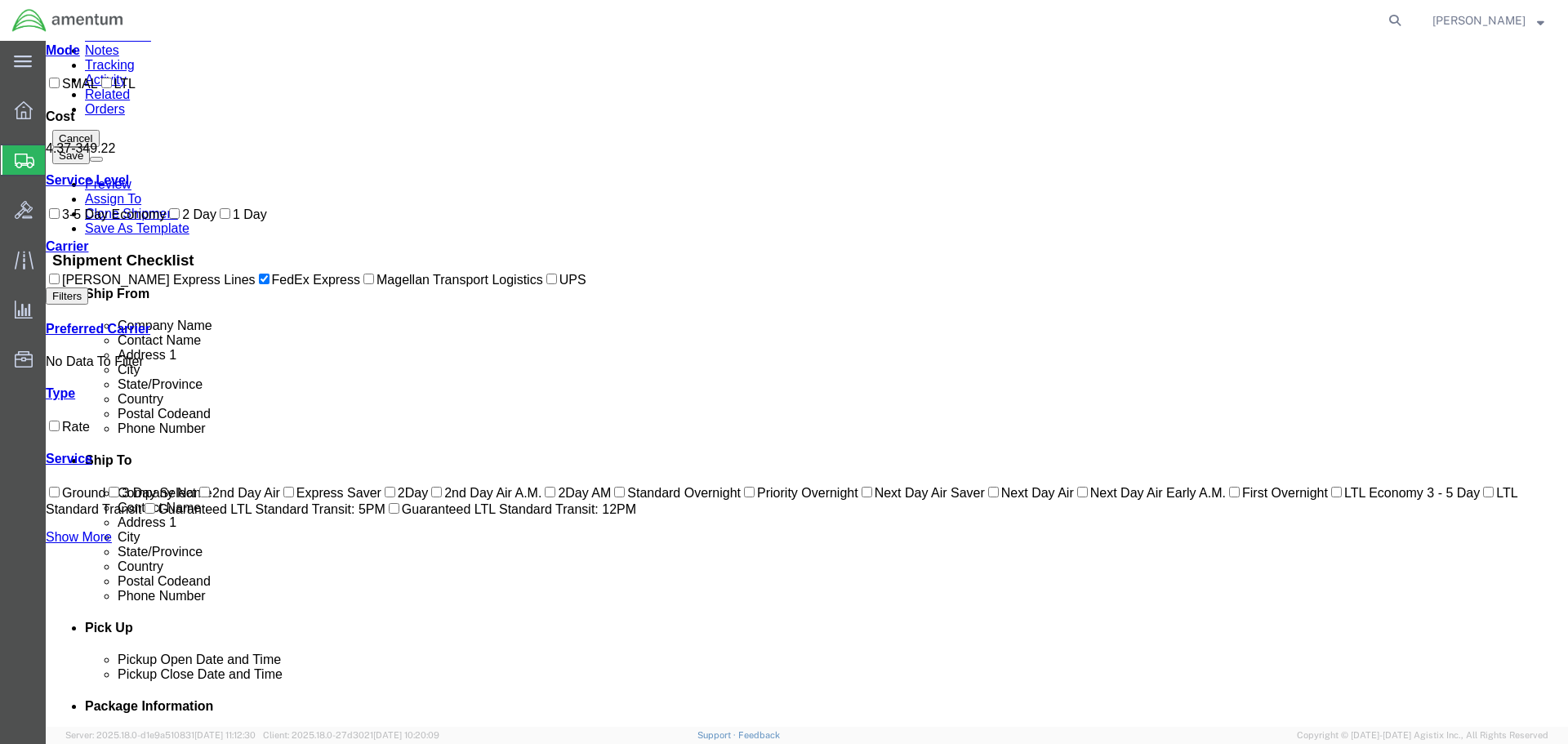
scroll to position [0, 0]
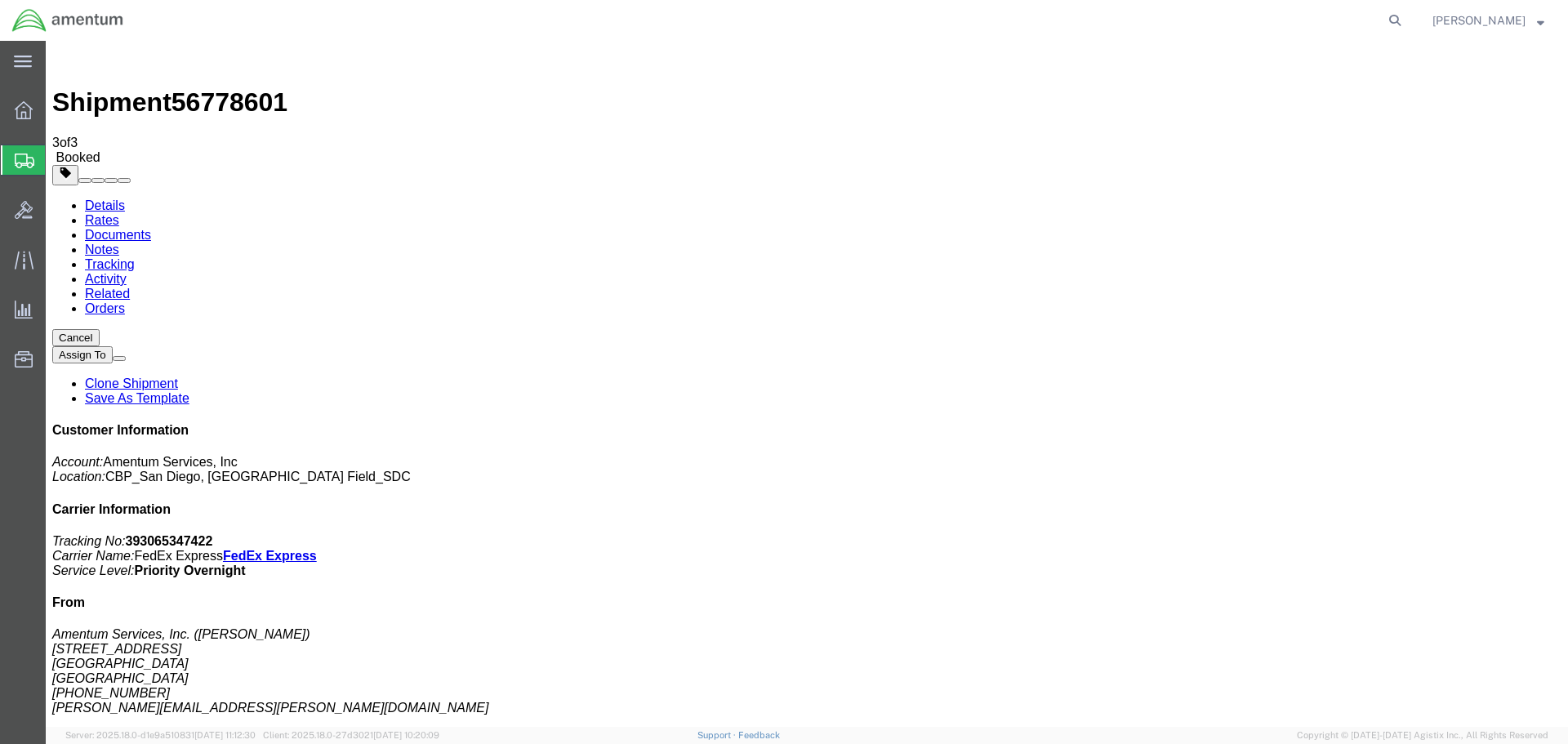
click at [0, 0] on span "Create Shipment" at bounding box center [0, 0] width 0 height 0
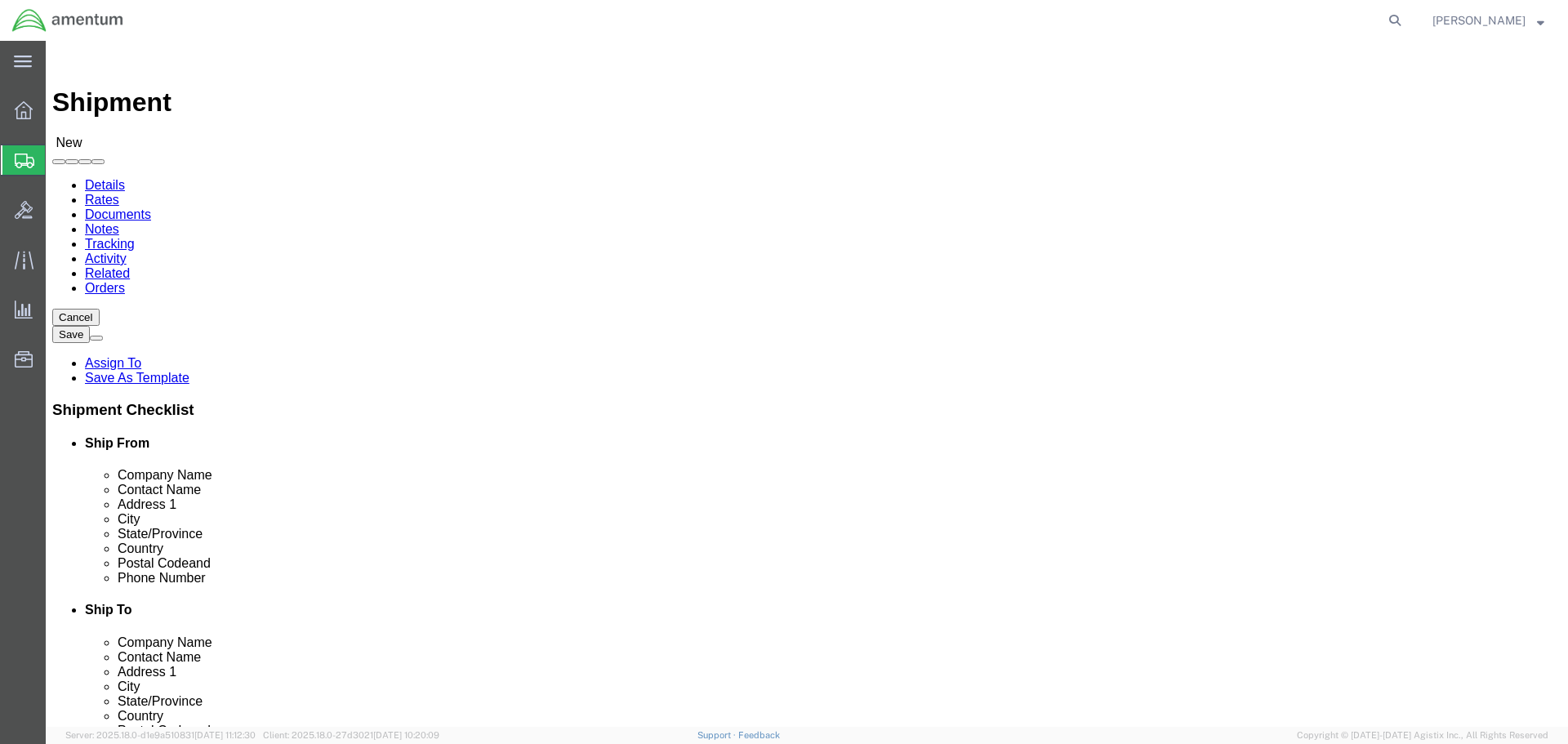
click div "Location Select Select My Profile Location [PHONE_NUMBER] [PHONE_NUMBER] [PHONE…"
select select "MYPROFILE"
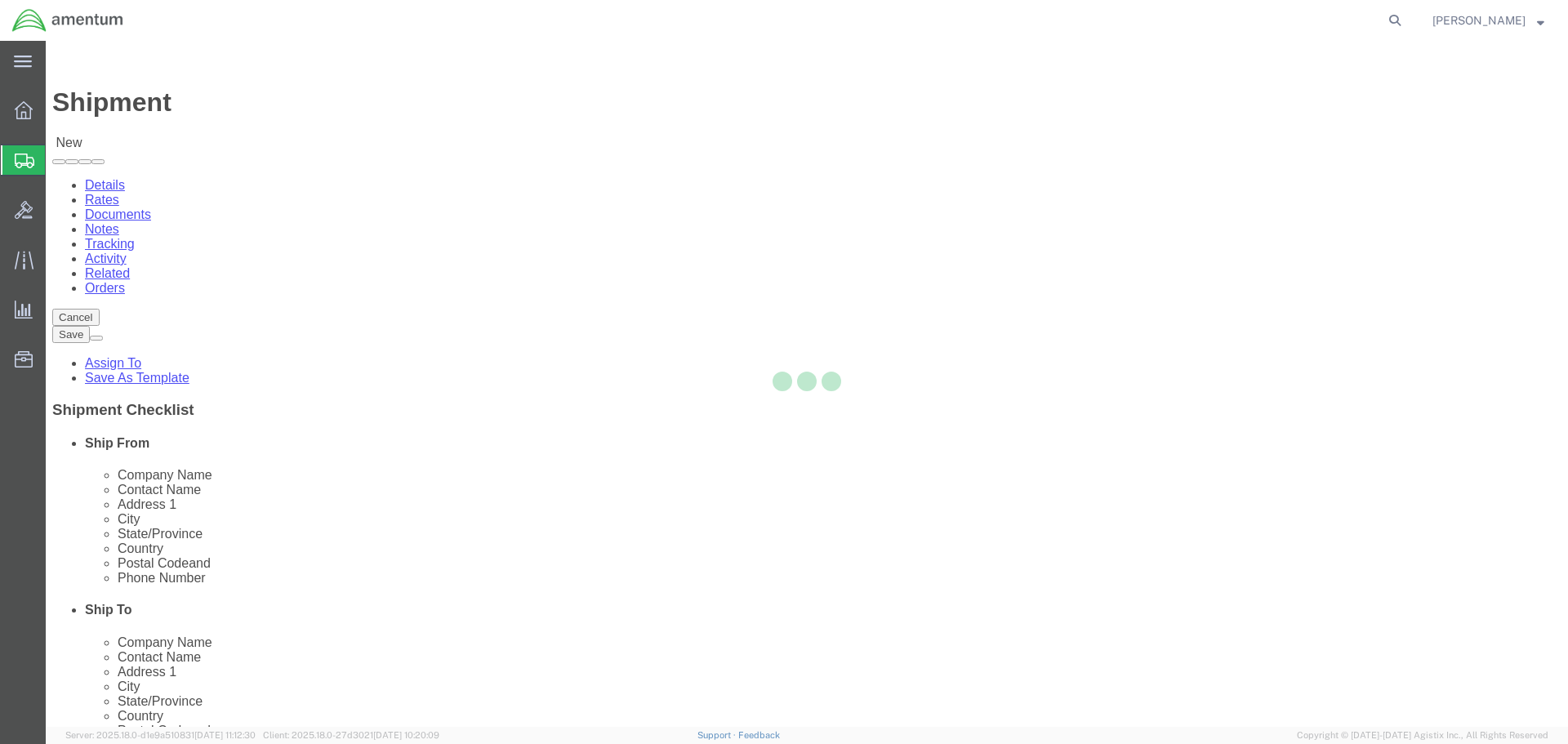
select select "CA"
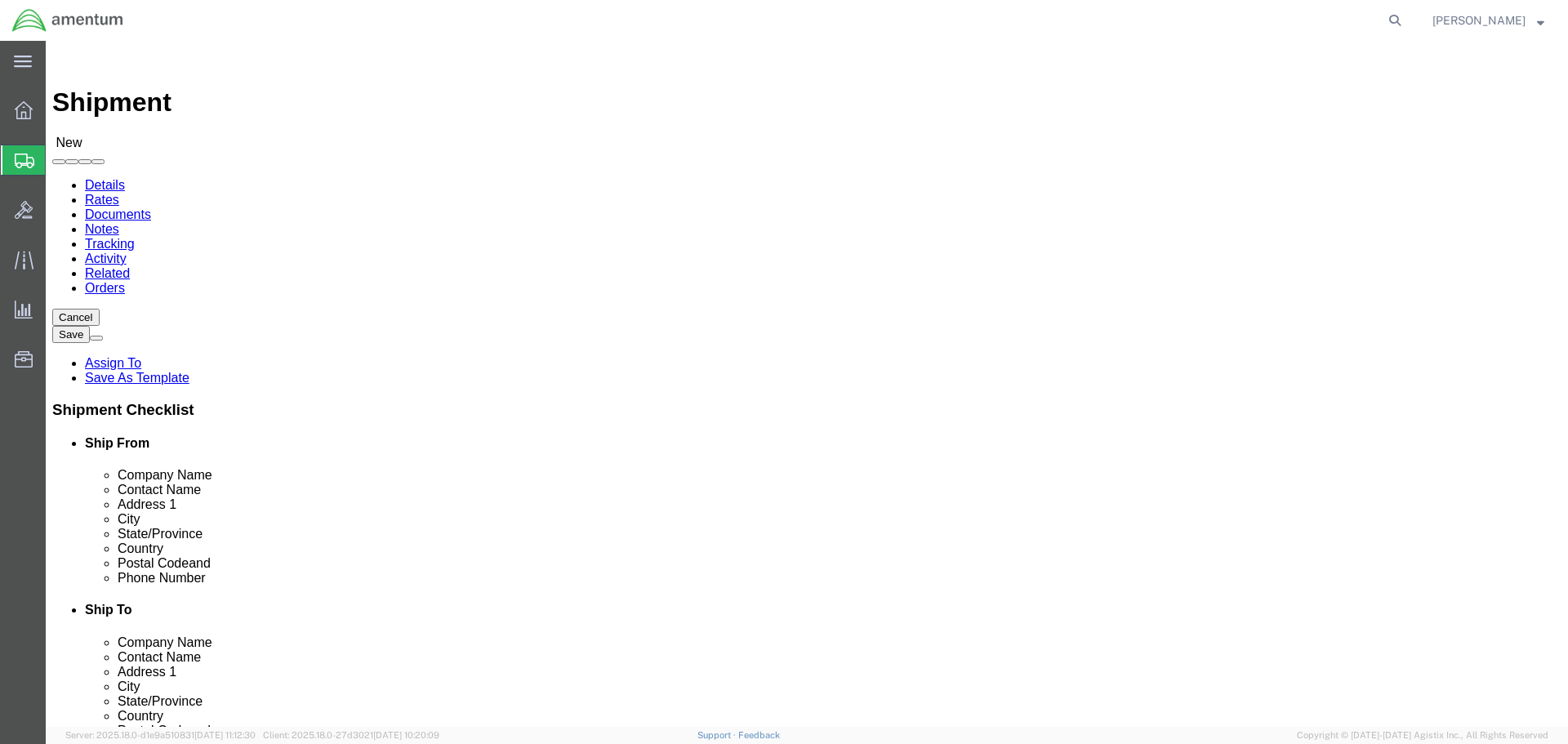
type input "SAC"
select select "49943"
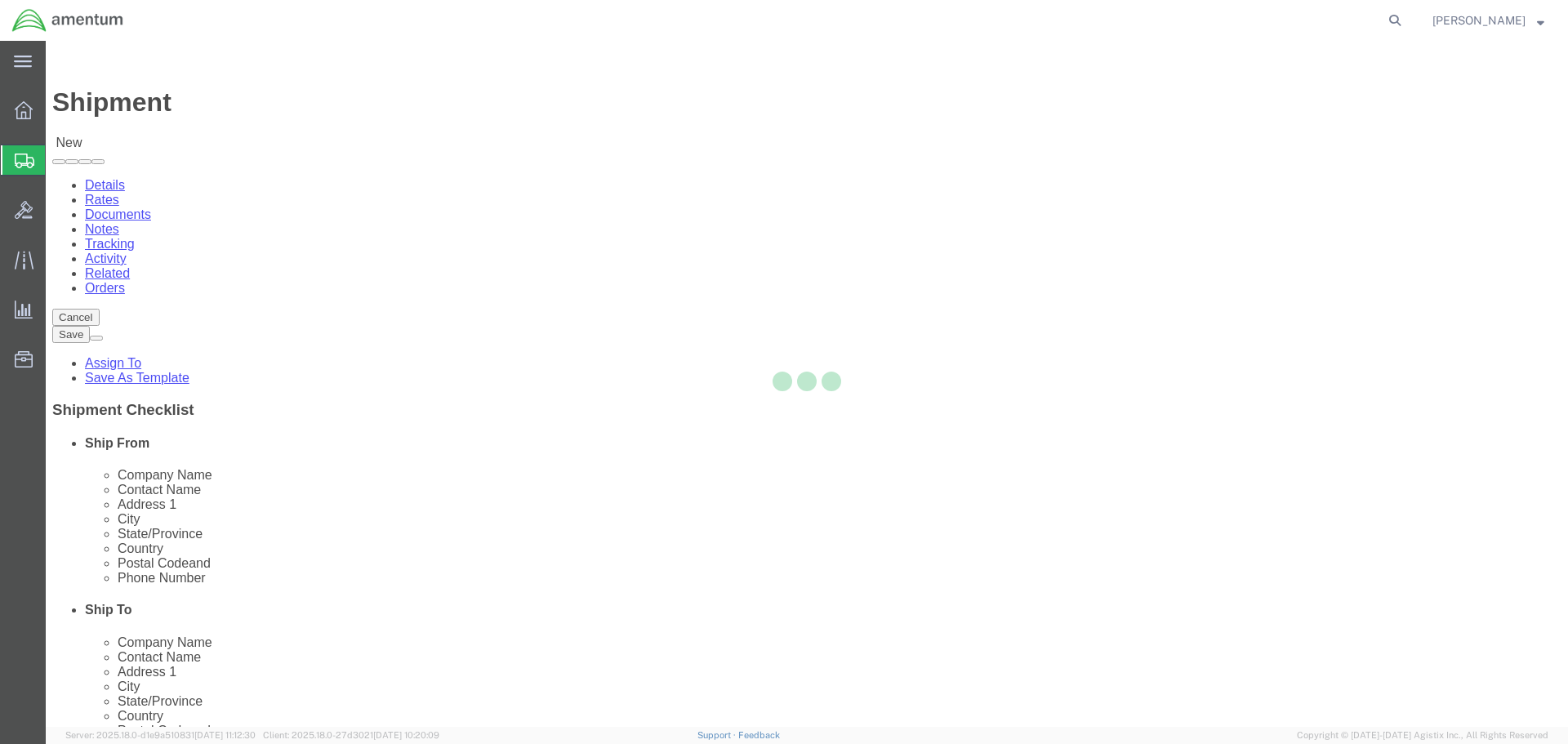
select select "CA"
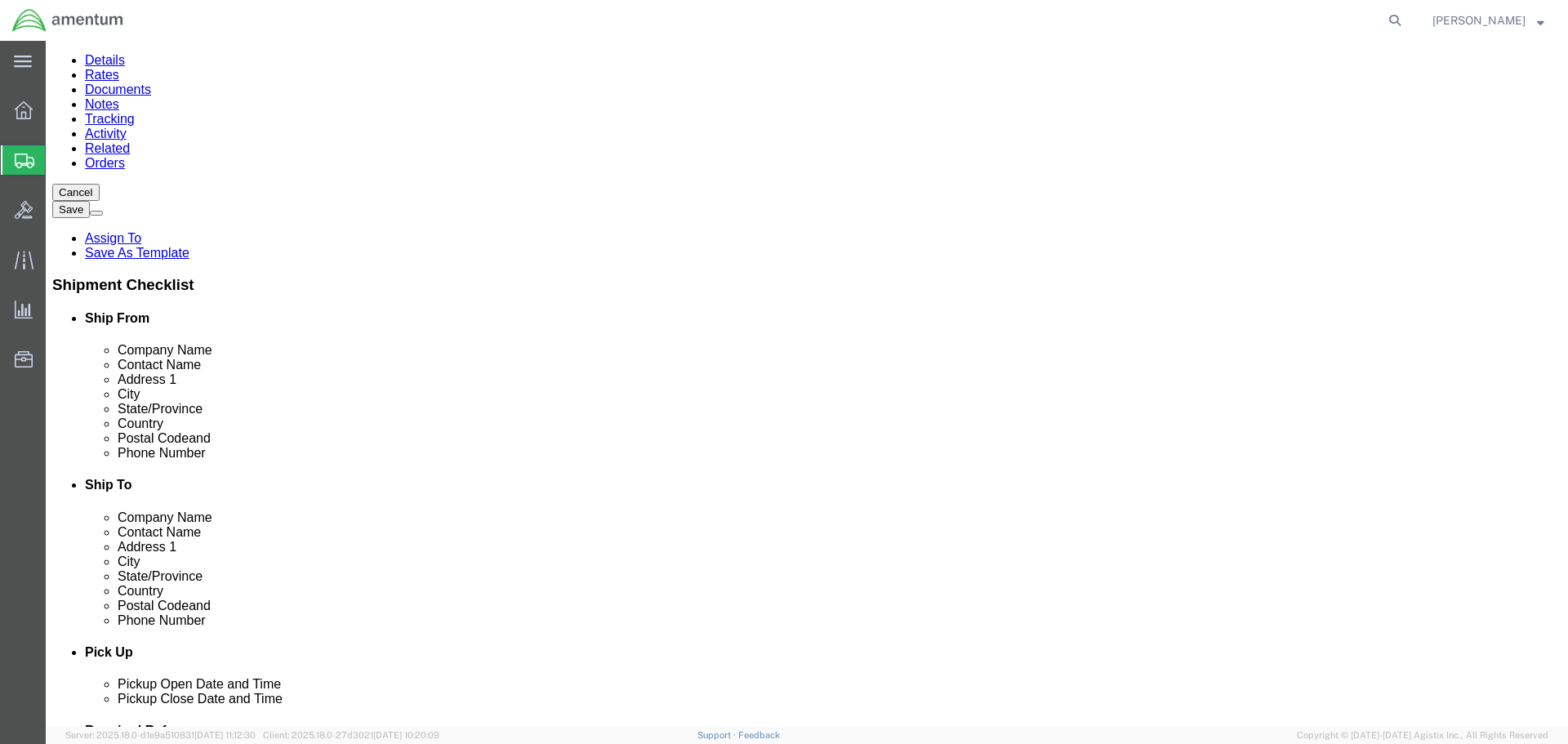
scroll to position [490, 0]
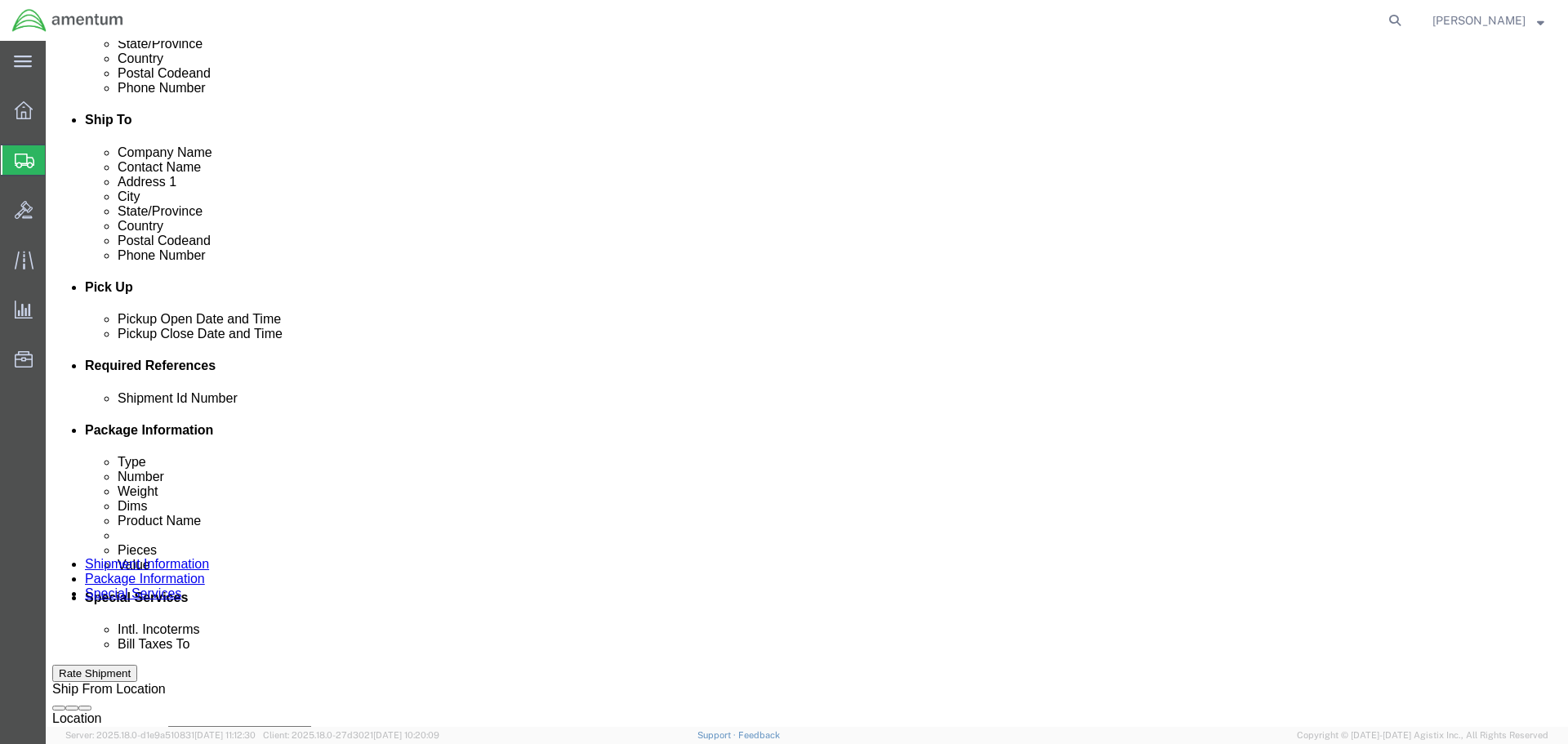
click div "[DATE] 10:00 AM"
type input "12:00 PM"
click button "Apply"
click div "[DATE] 1:00 PM"
type input "3:00 PM"
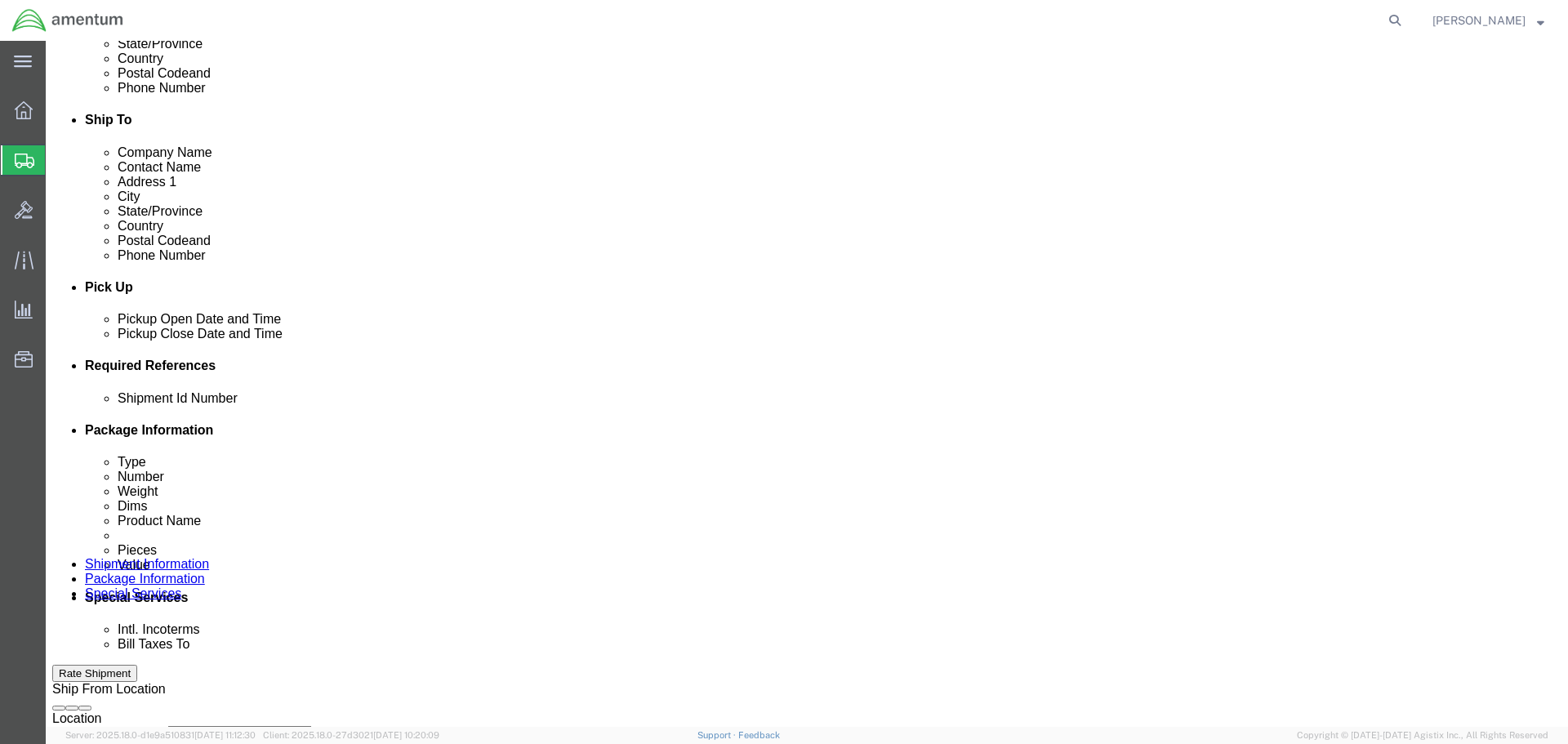
click button "Apply"
click button "Add reference"
click input "text"
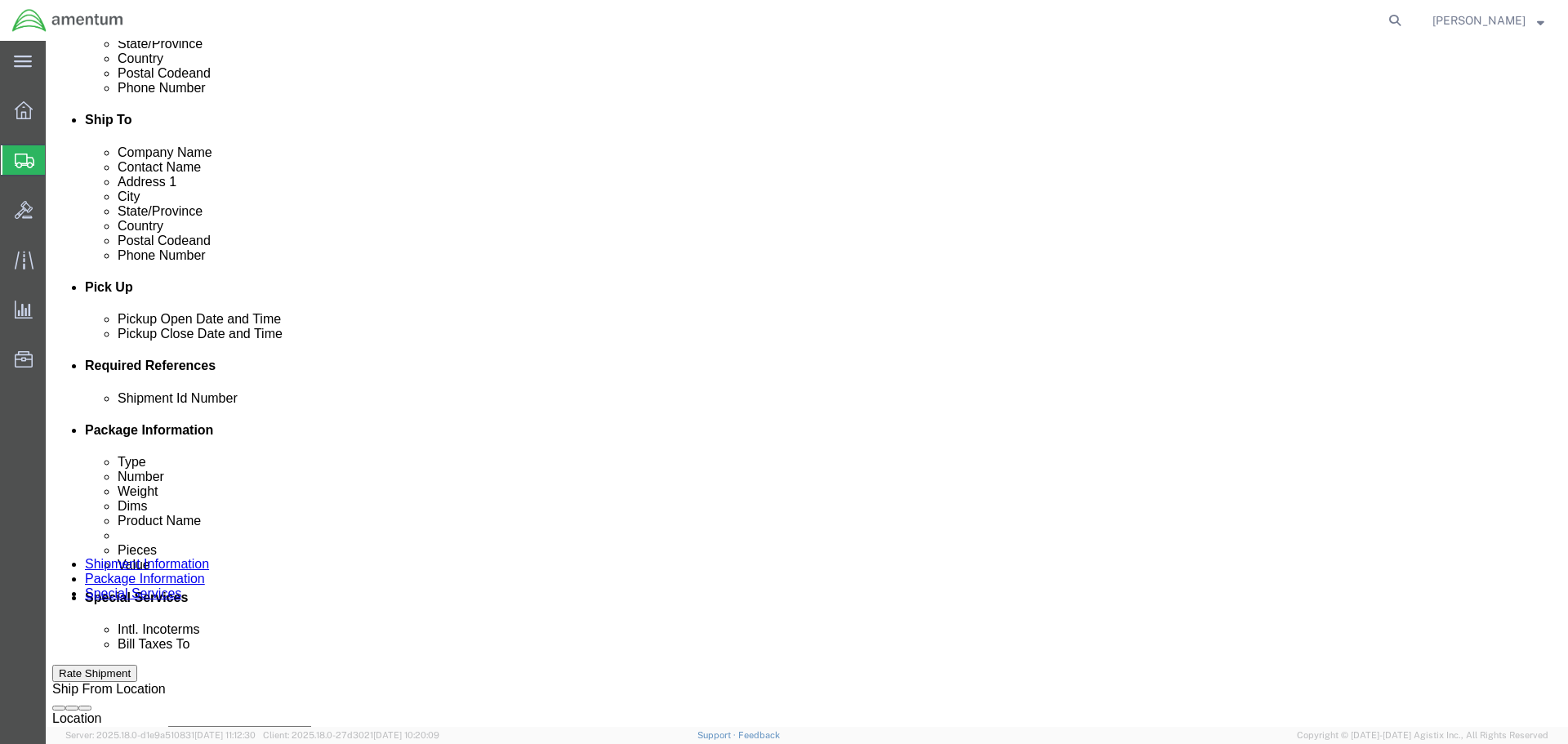
type input "753AM"
select select "PROJNUM"
type input "6118.03.03.2219.000.SDC.0000"
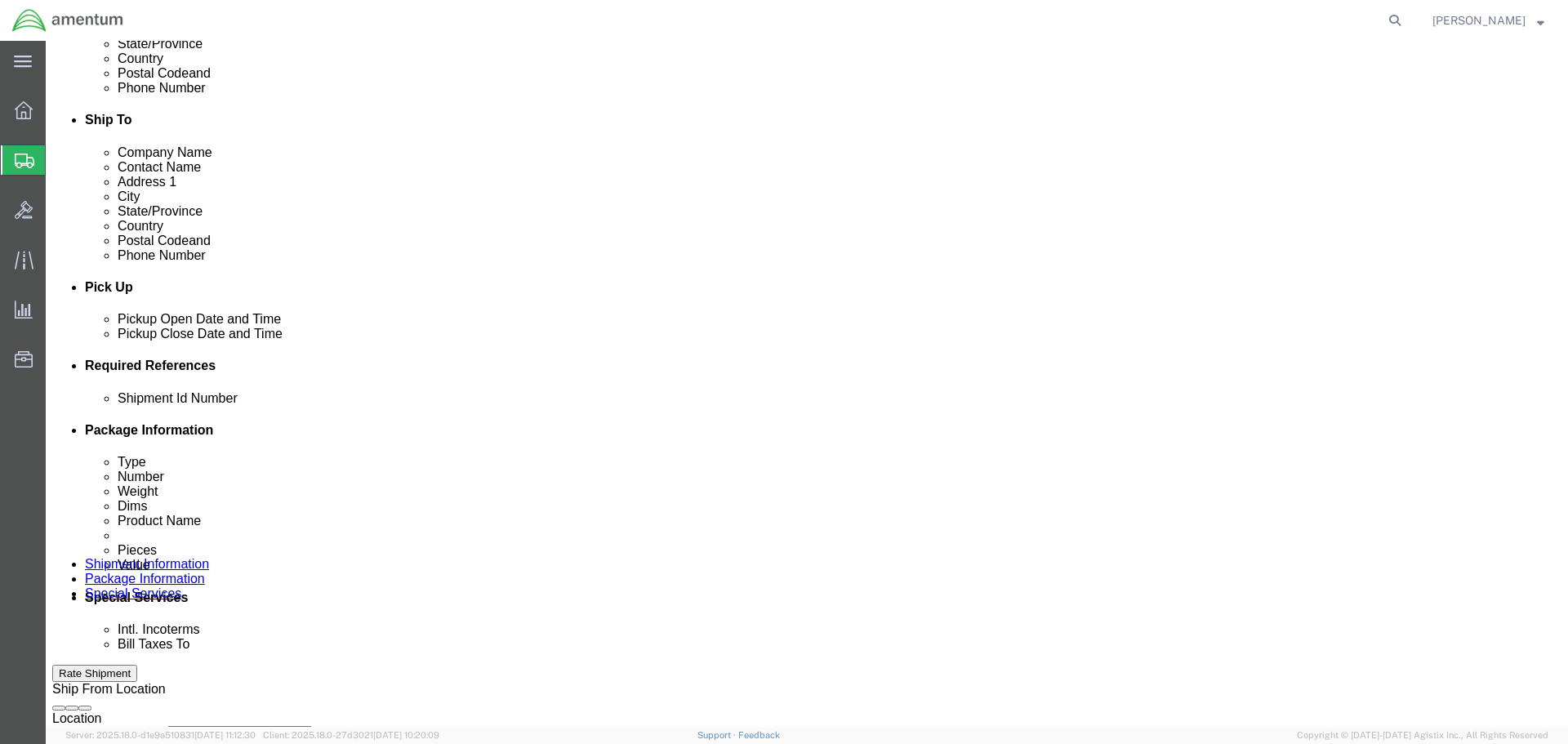
select select "DEPT"
type input "CBP"
select select "CUSTREF"
type input "SEARCHLIGHT"
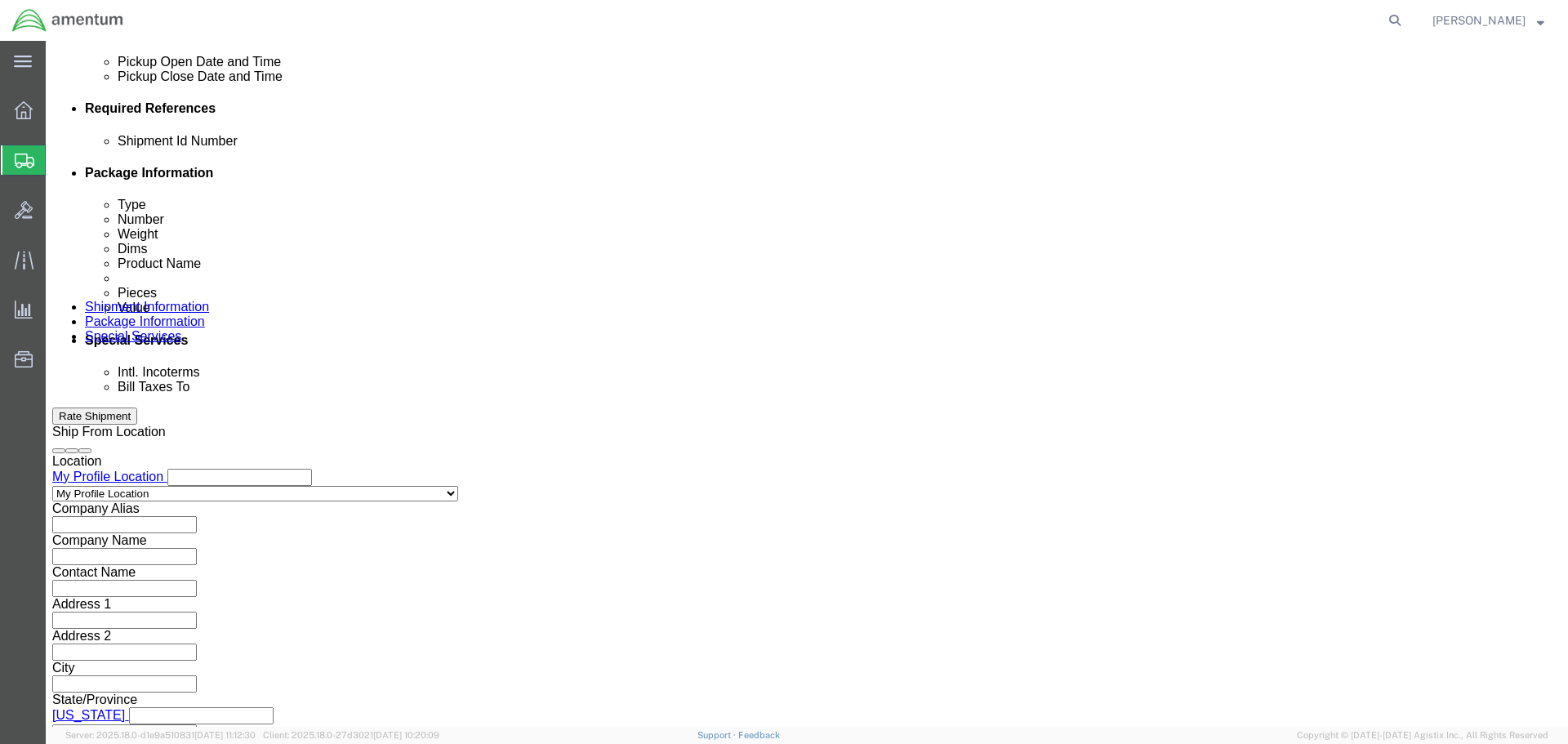
click button "Continue"
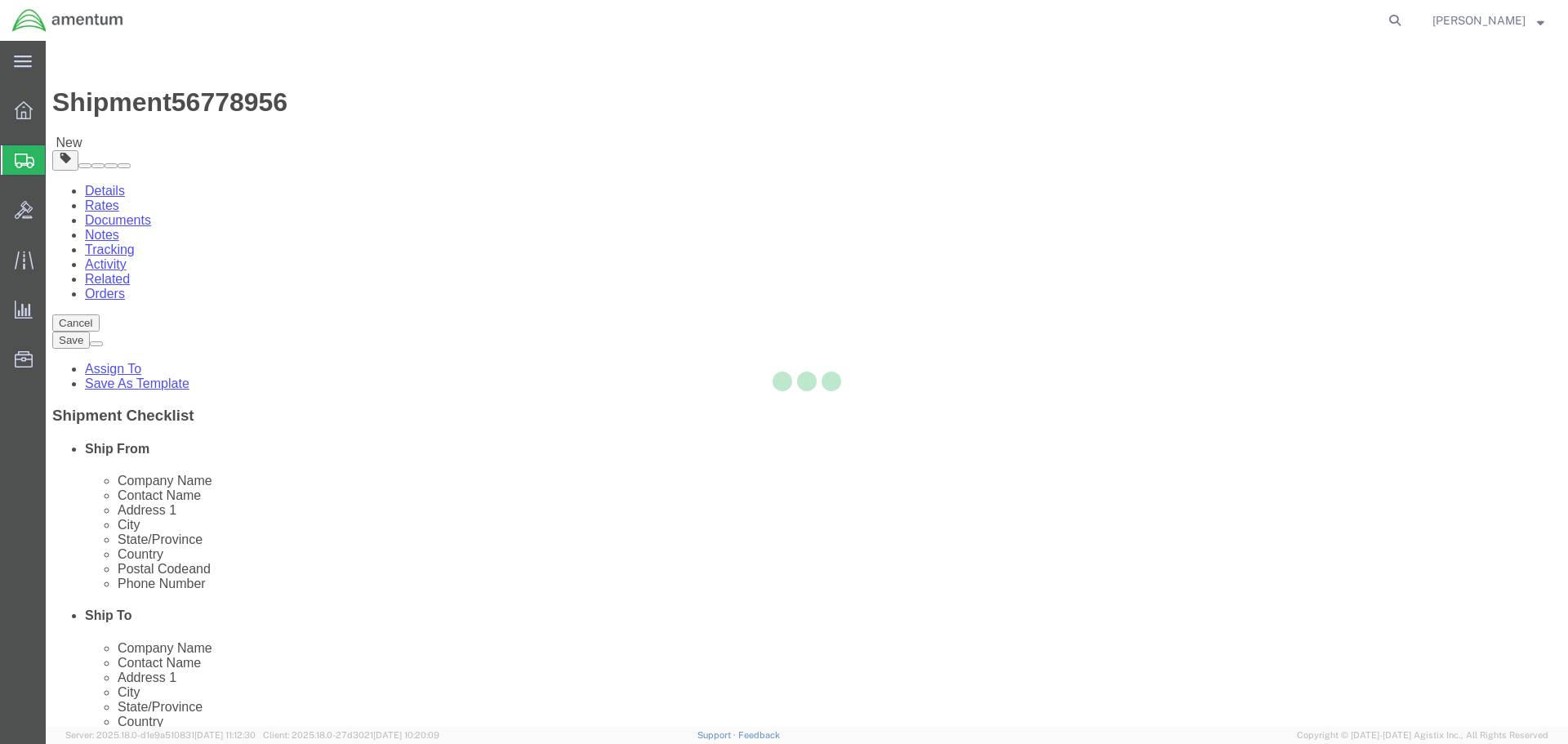
select select "CBOX"
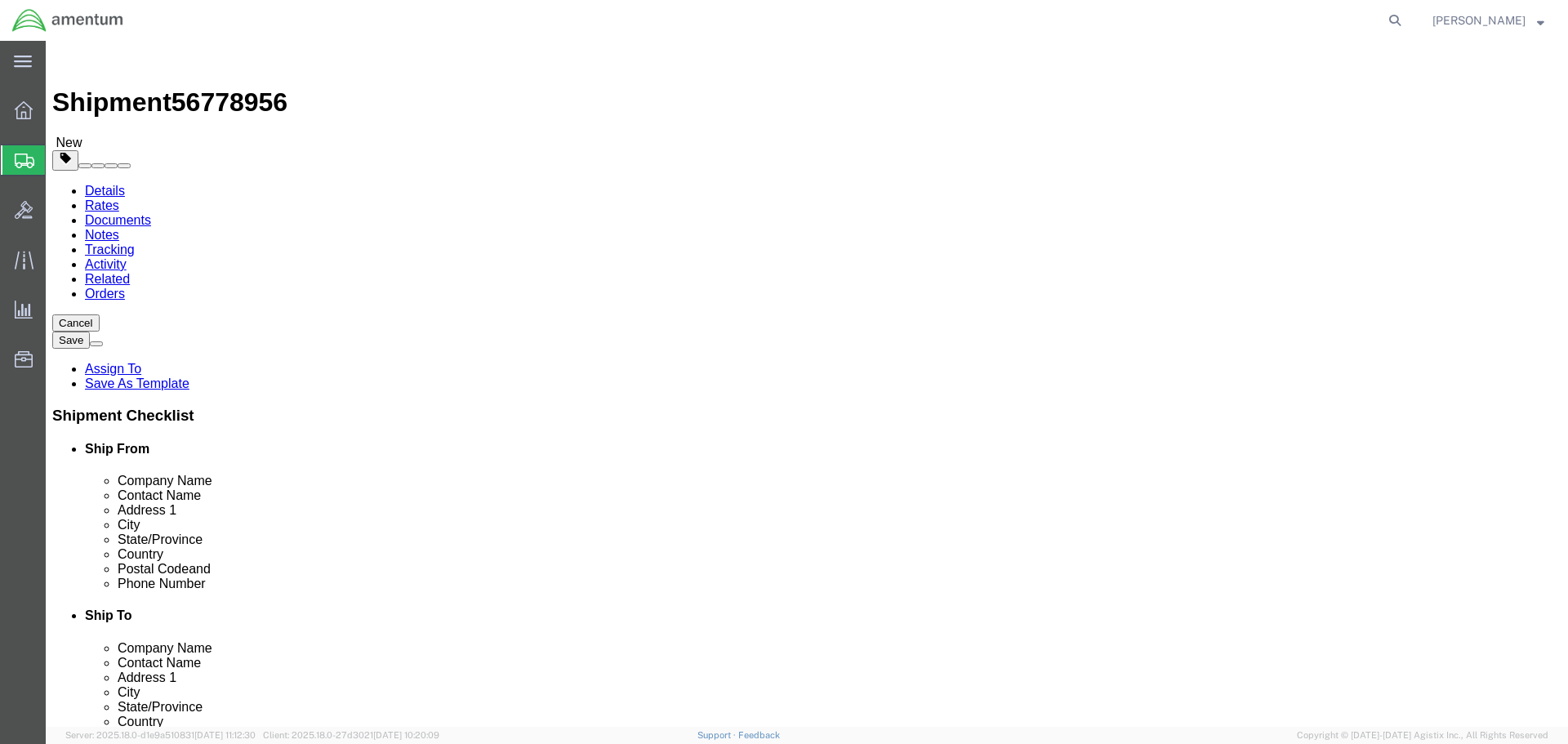
click input "text"
type input "18"
type input "12"
type input "15"
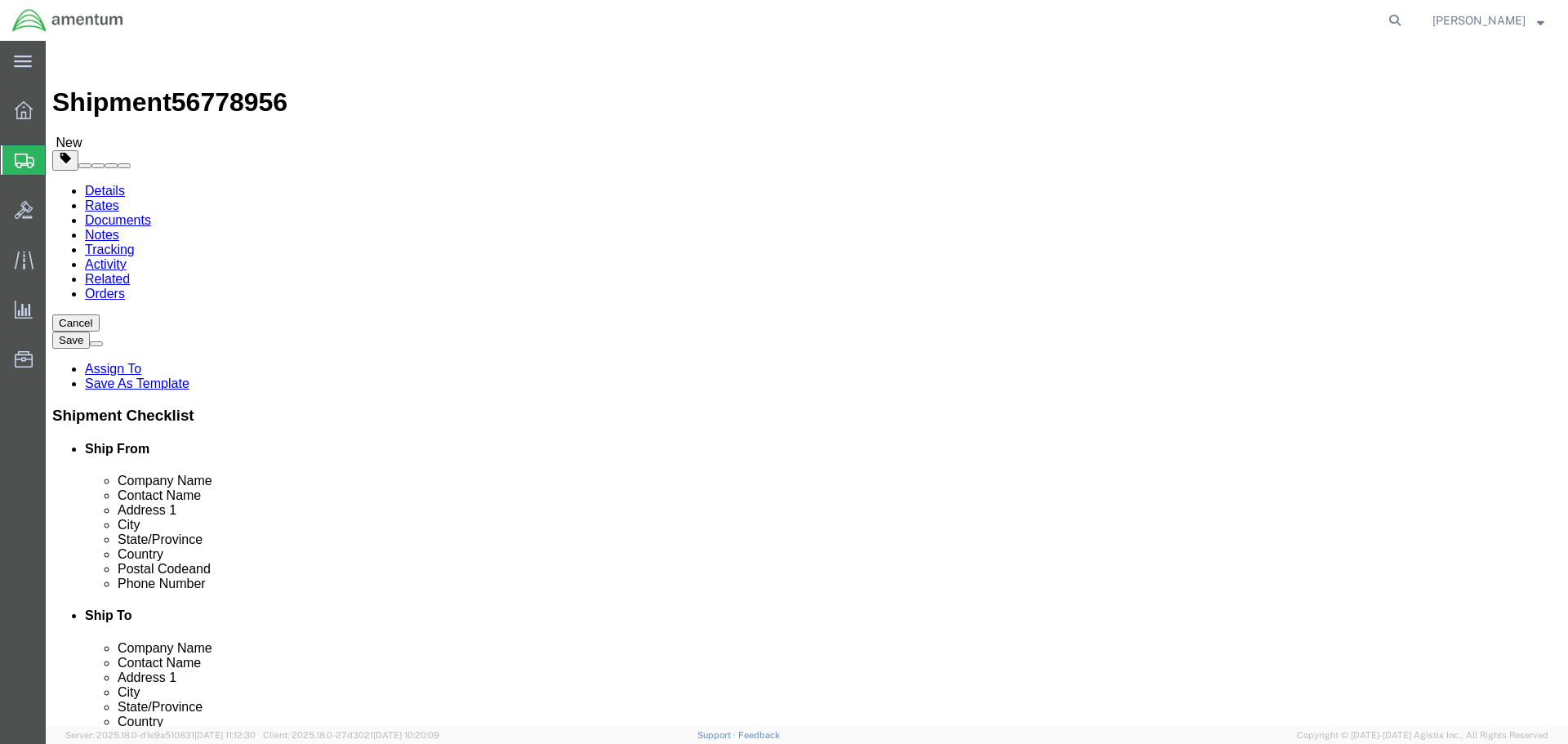
click button
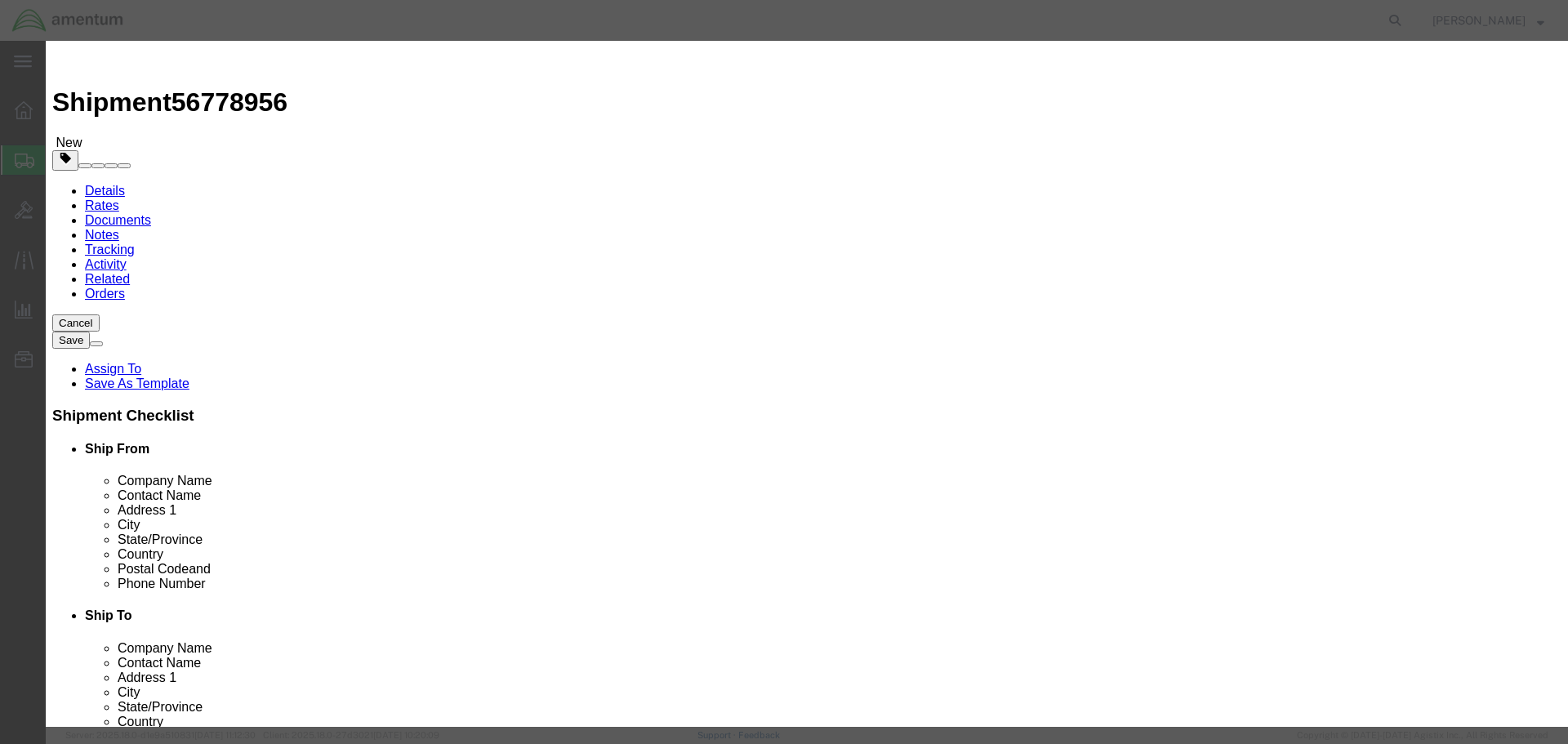
click button "Close"
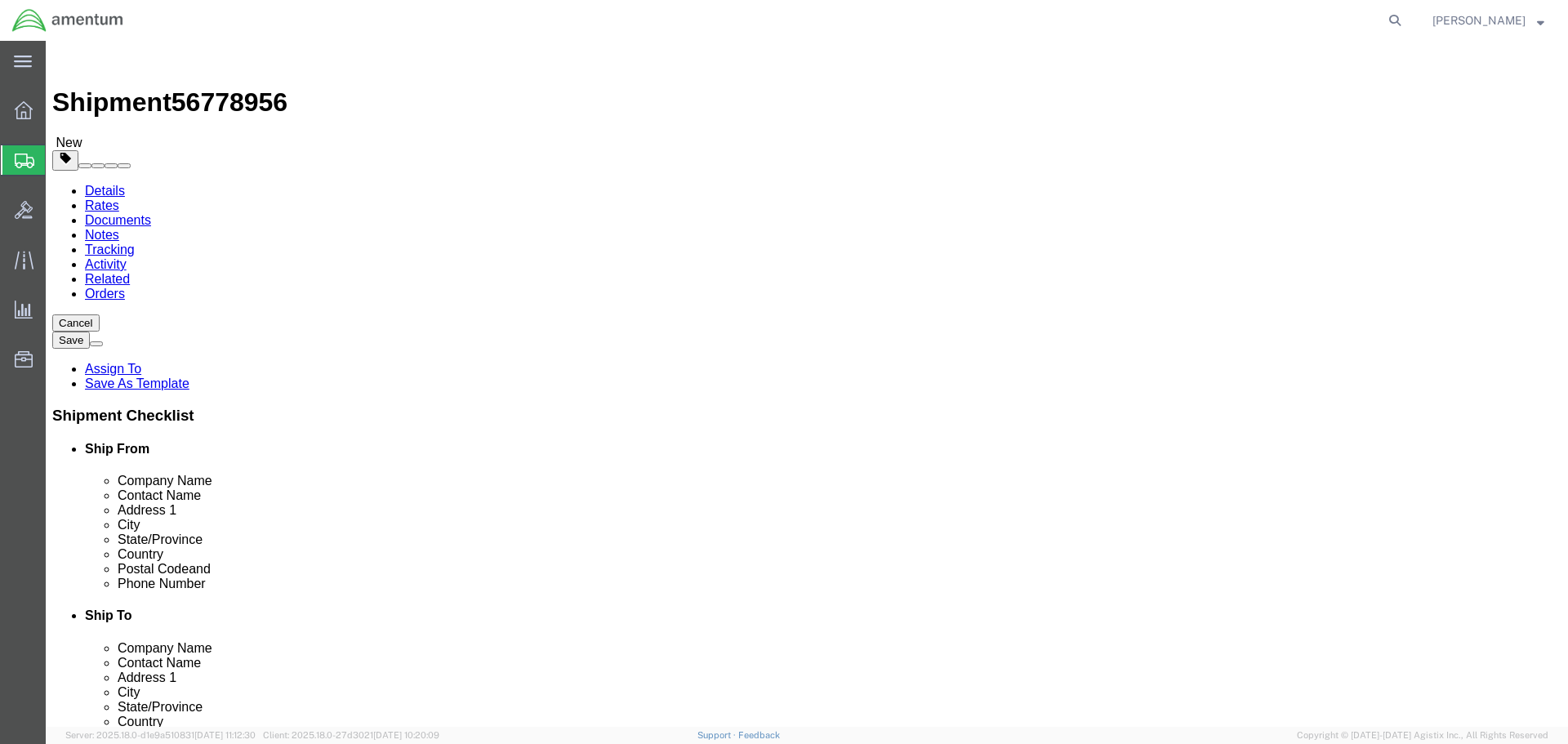
click link "Add Content"
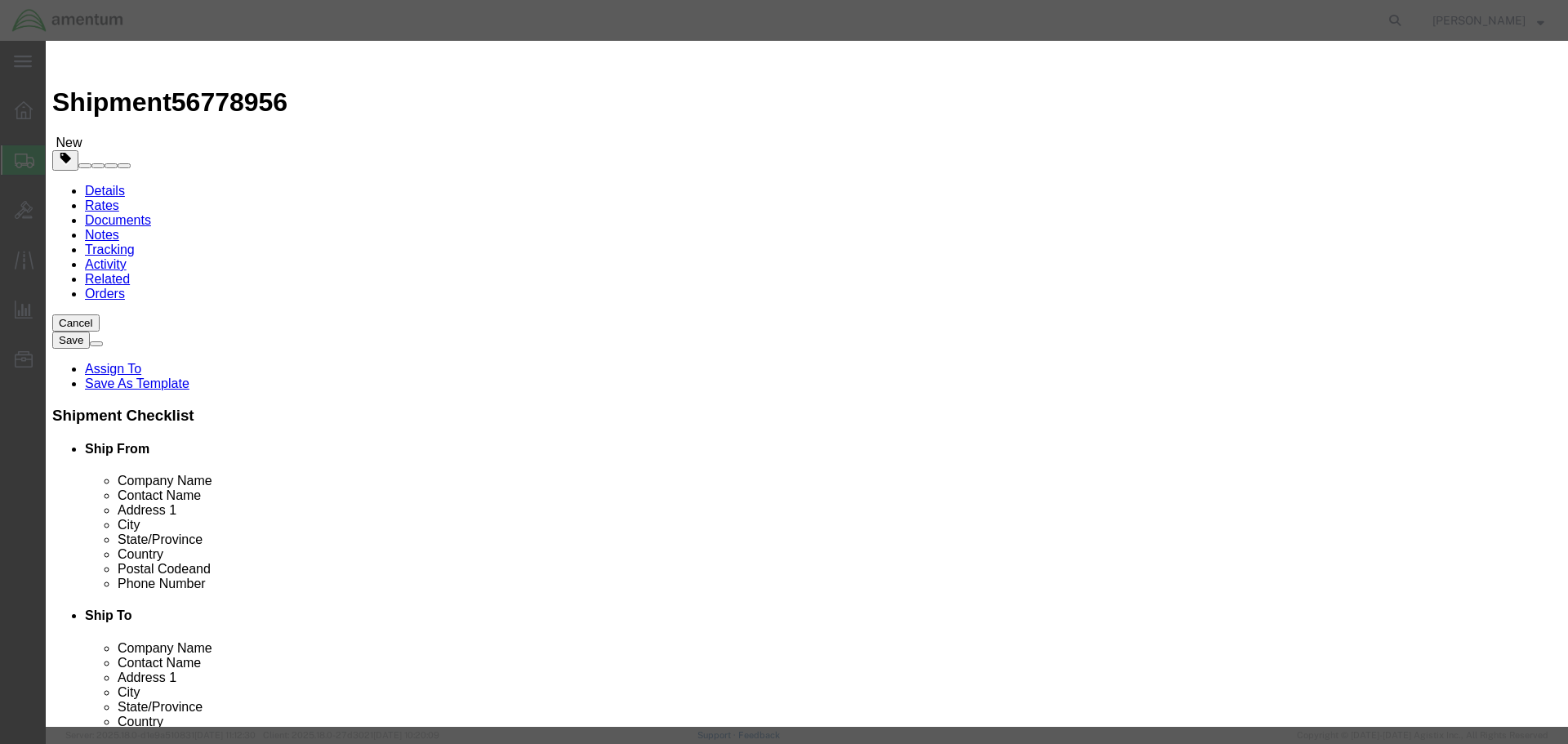
click input "text"
type input "SEARCHLIGHT"
type input "1"
type input "2400"
select select "USD"
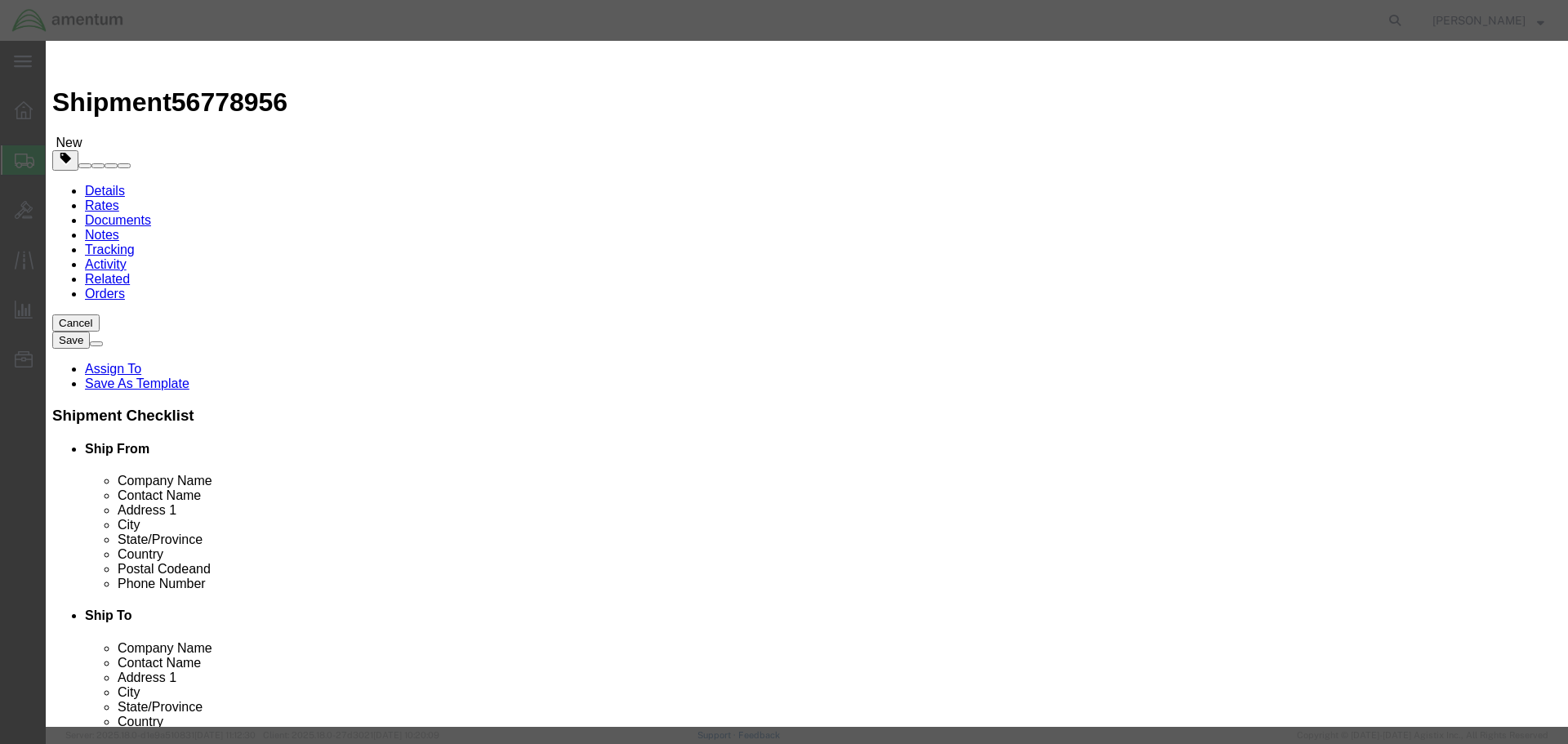
paste input "930-500-25-1"
type input "930-500-25-1"
type input "105124"
click button "Save & Close"
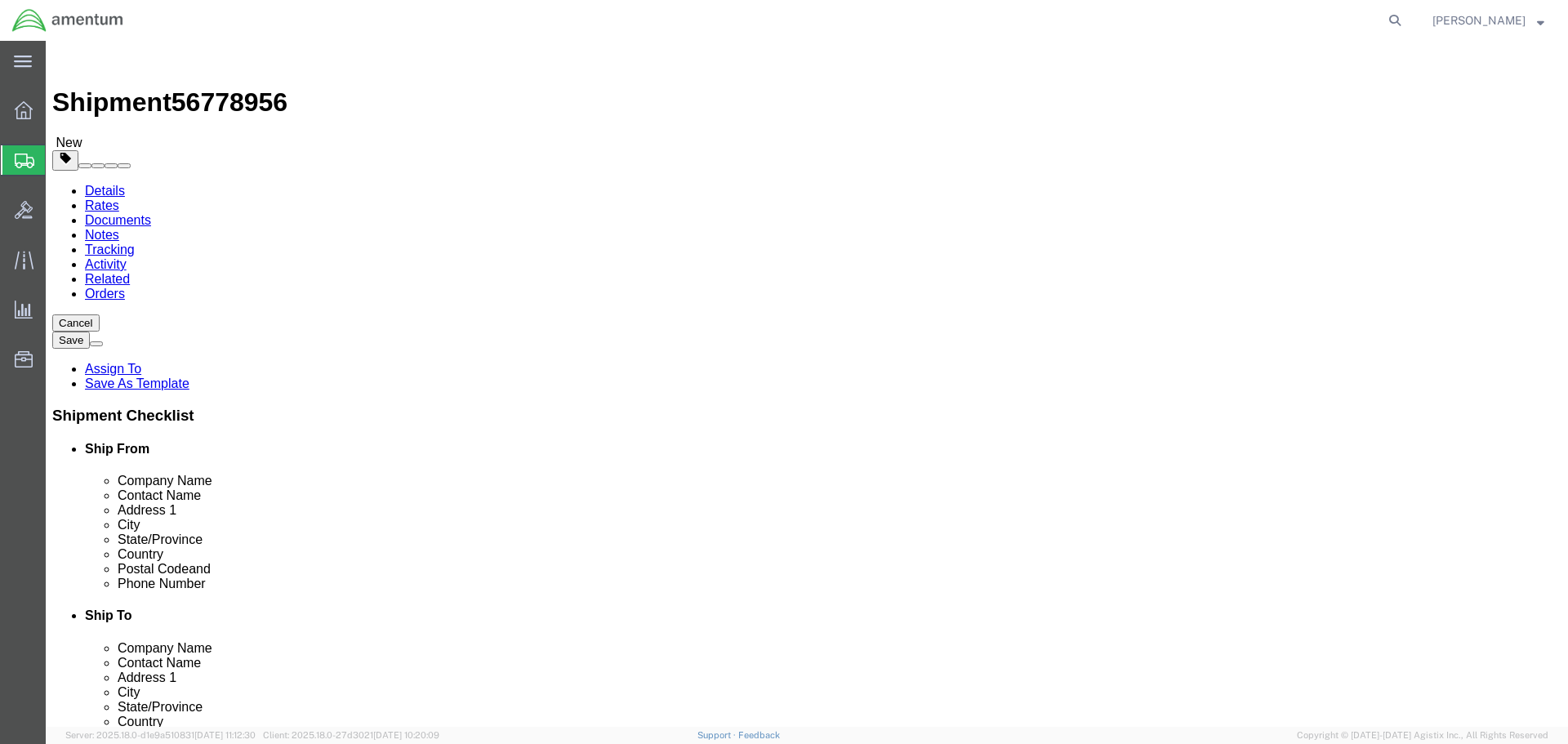
click button "Continue"
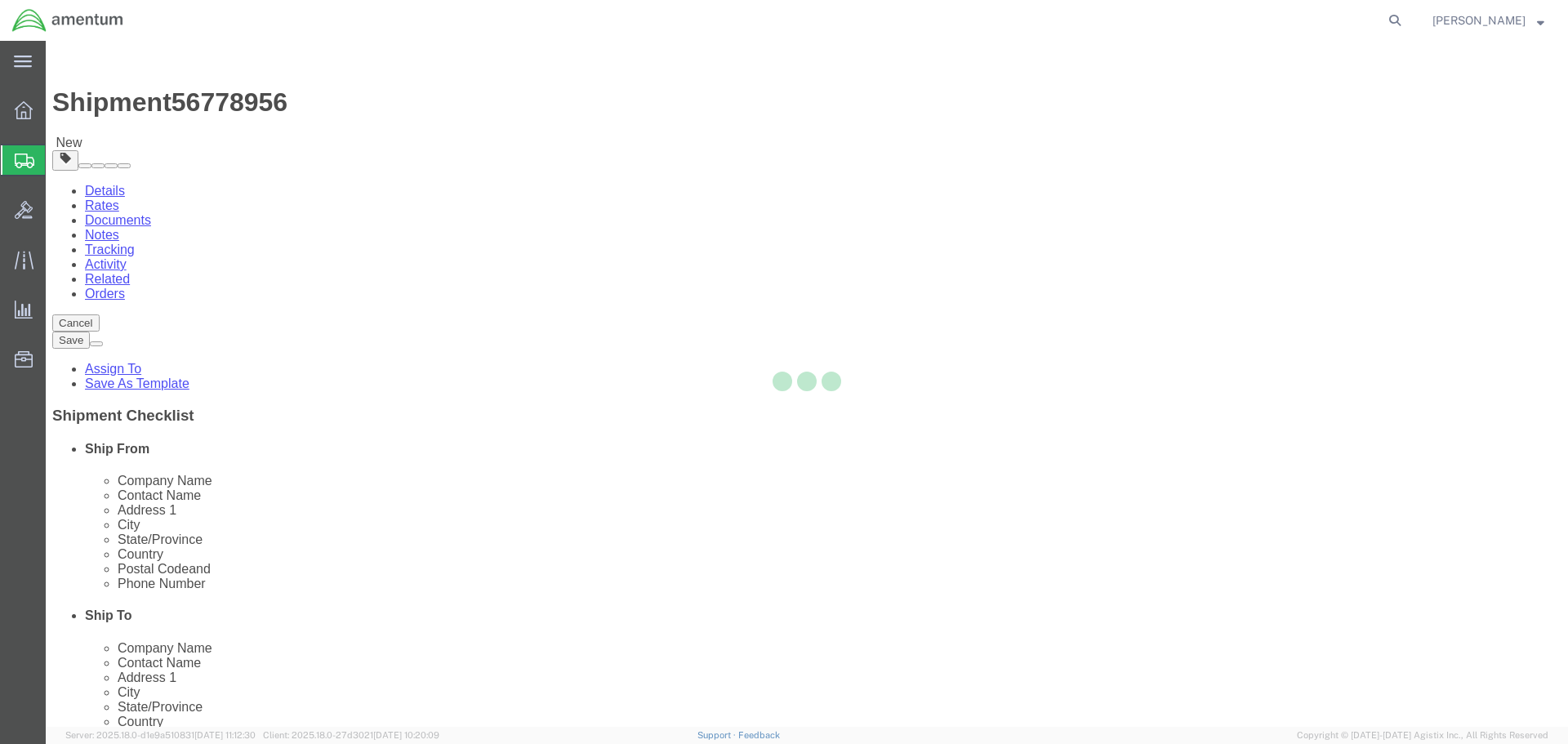
select select
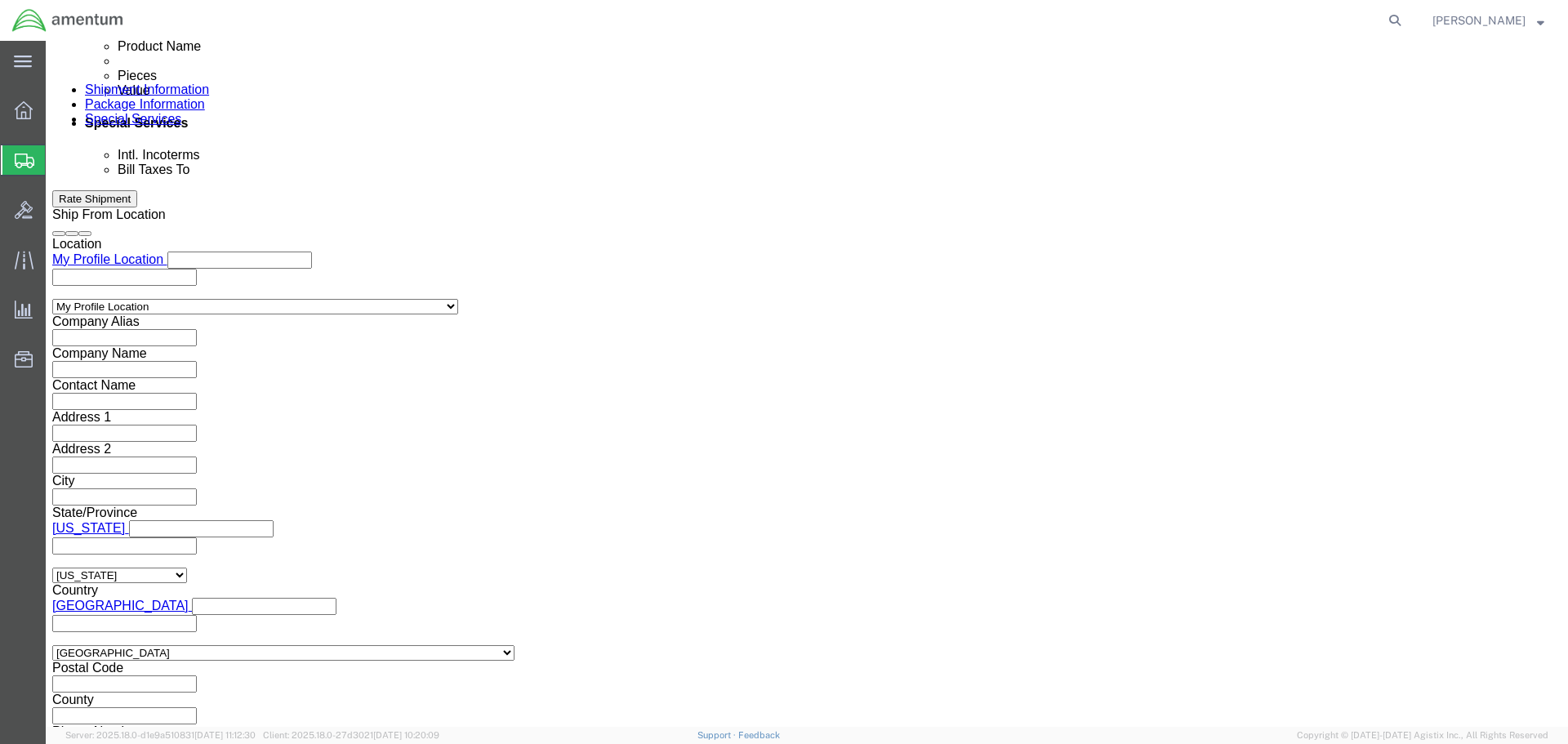
scroll to position [980, 0]
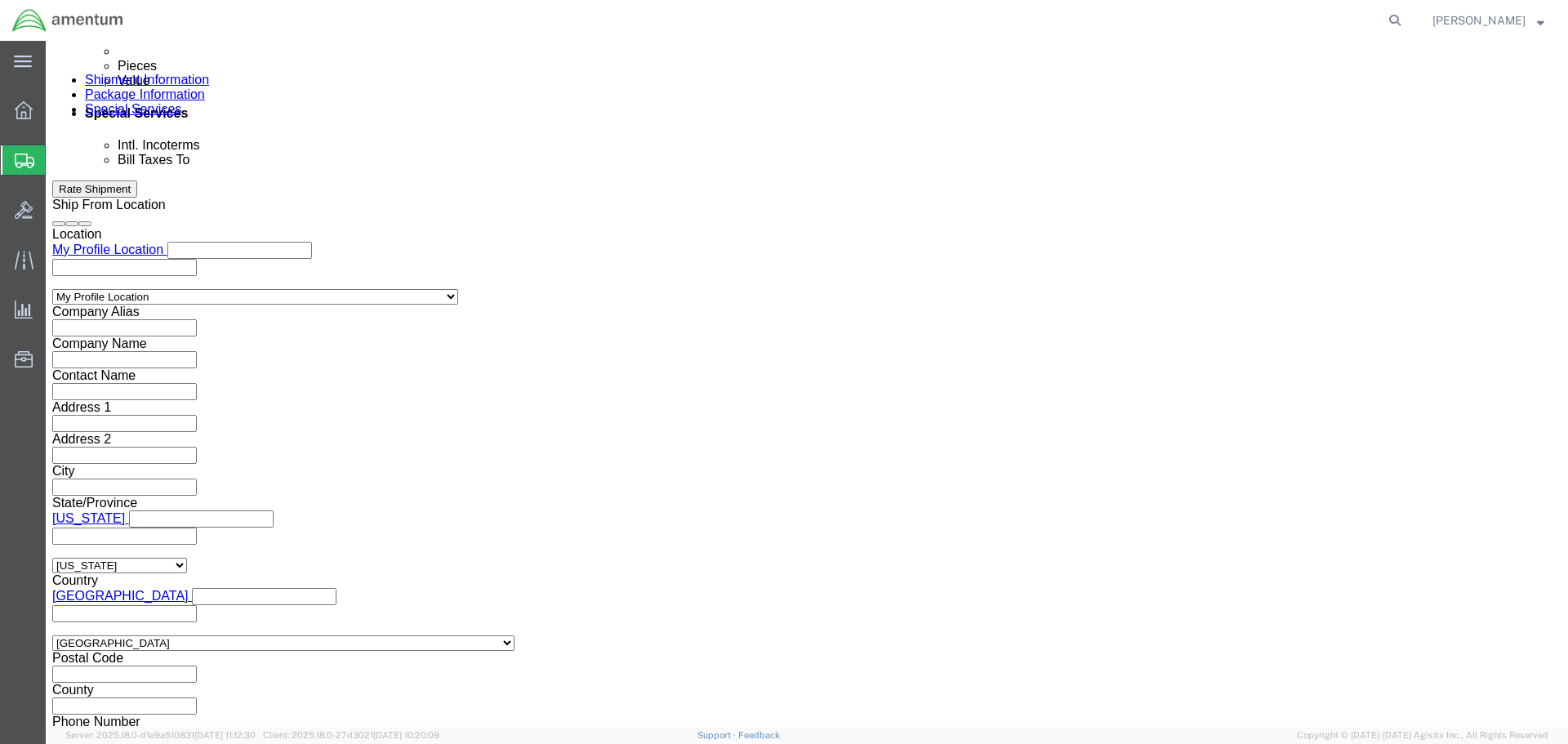
click input "text"
paste input "[PERSON_NAME][EMAIL_ADDRESS][PERSON_NAME][DOMAIN_NAME]"
type input "[PERSON_NAME][EMAIL_ADDRESS][PERSON_NAME][DOMAIN_NAME]"
click button "Rate Shipment"
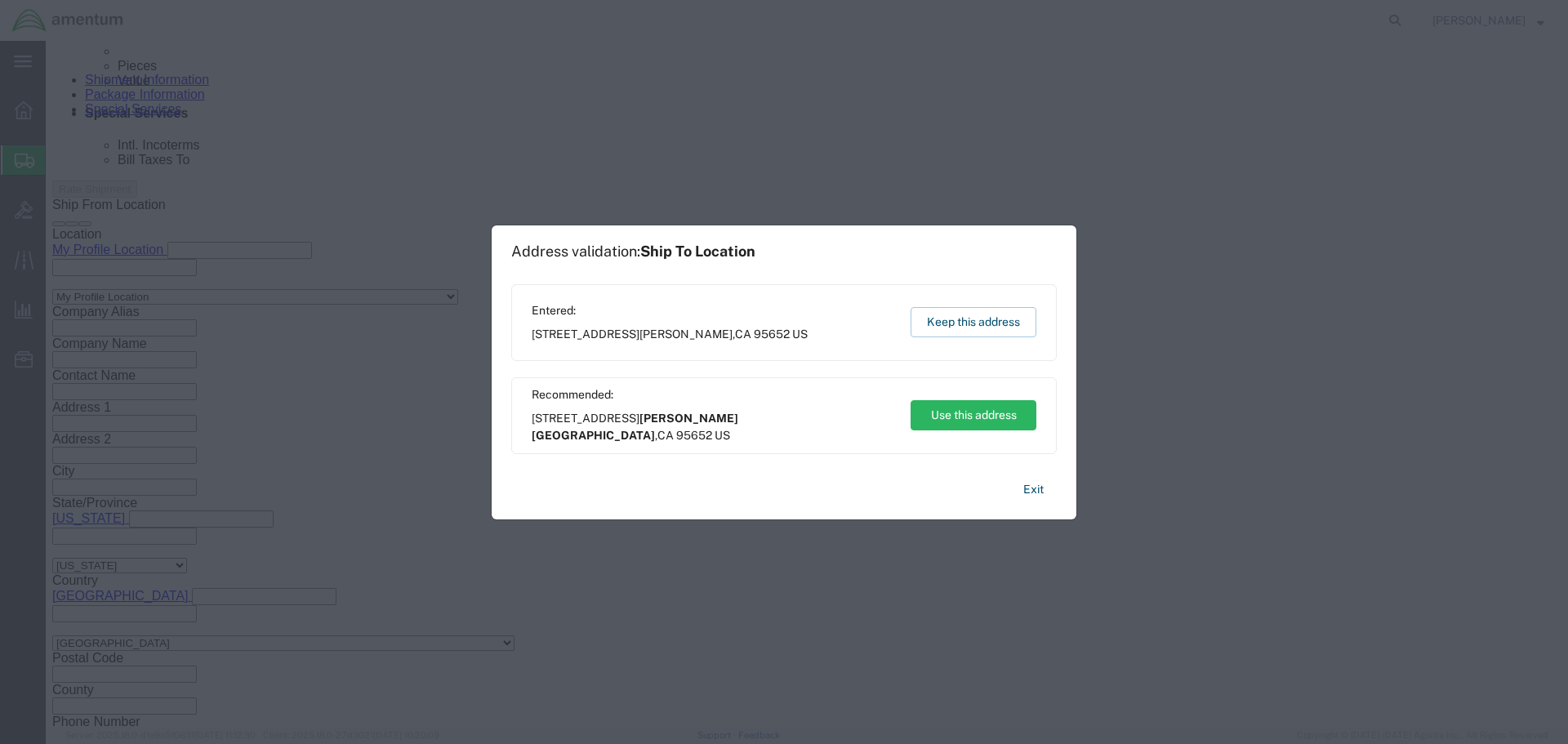
click at [980, 342] on div "Entered: [STREET_ADDRESS][PERSON_NAME] Keep this address" at bounding box center [783, 323] width 545 height 77
click at [974, 322] on button "Keep this address" at bounding box center [973, 322] width 125 height 30
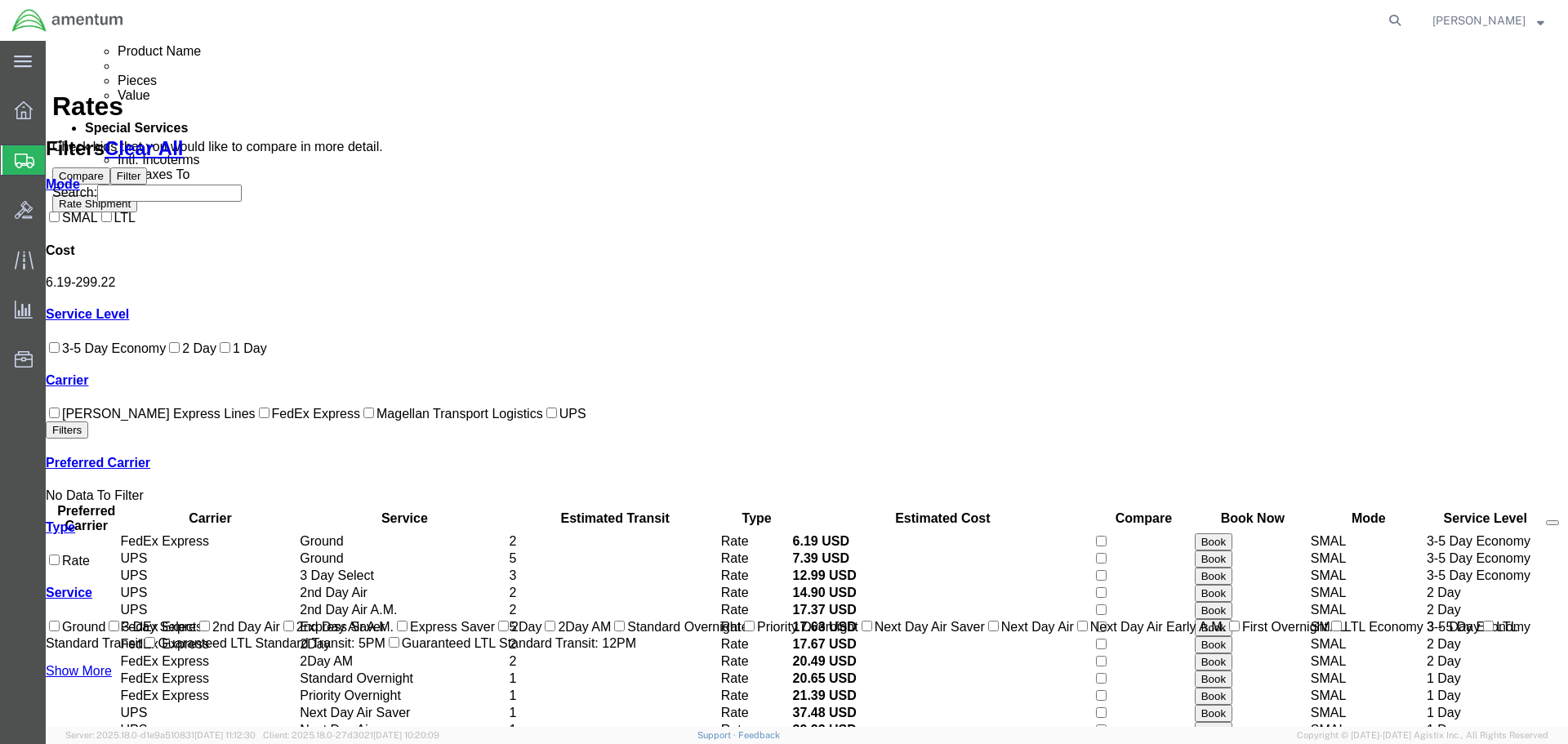
scroll to position [199, 0]
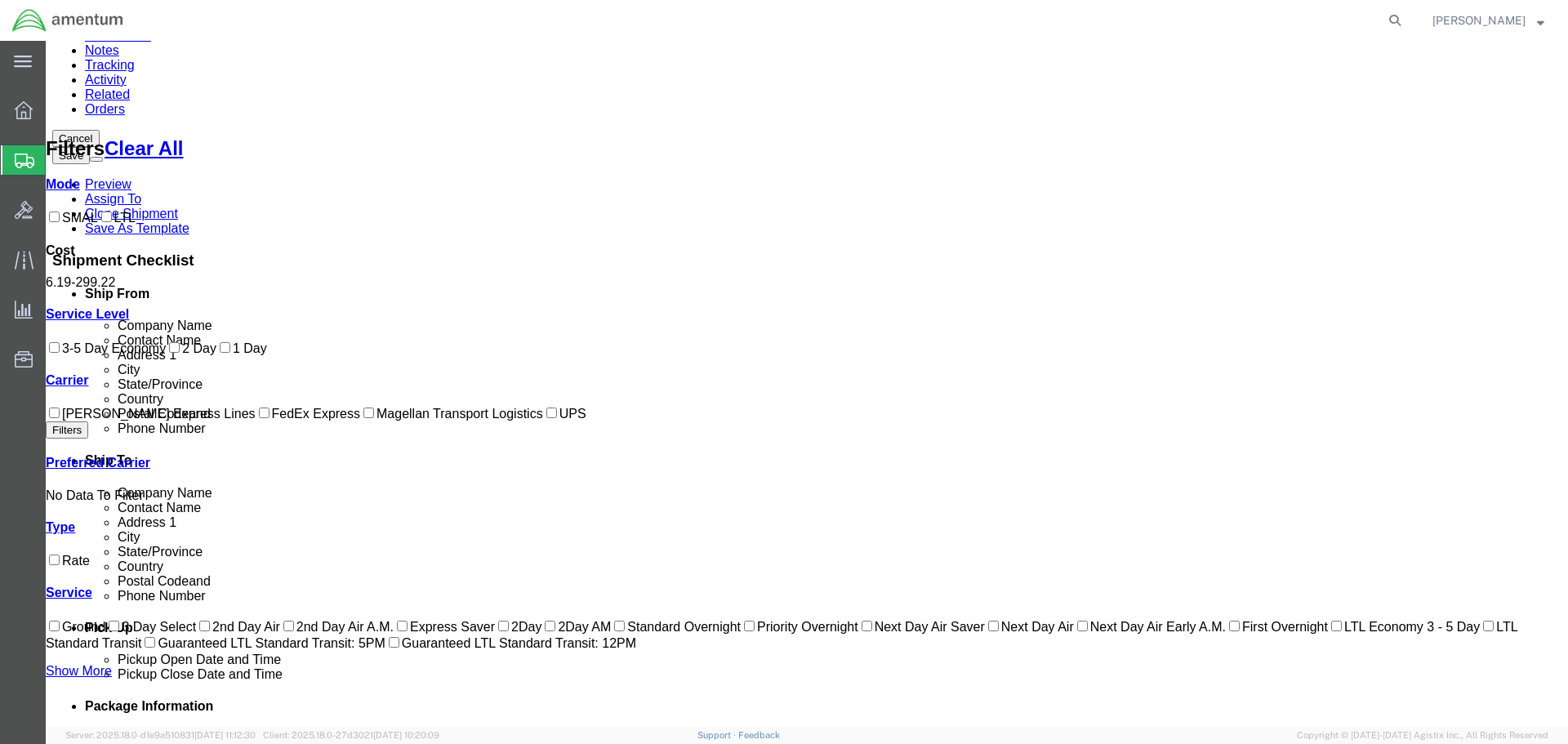
click at [255, 420] on label "FedEx Express" at bounding box center [308, 414] width 105 height 14
click at [259, 418] on input "FedEx Express" at bounding box center [264, 412] width 10 height 10
checkbox input "true"
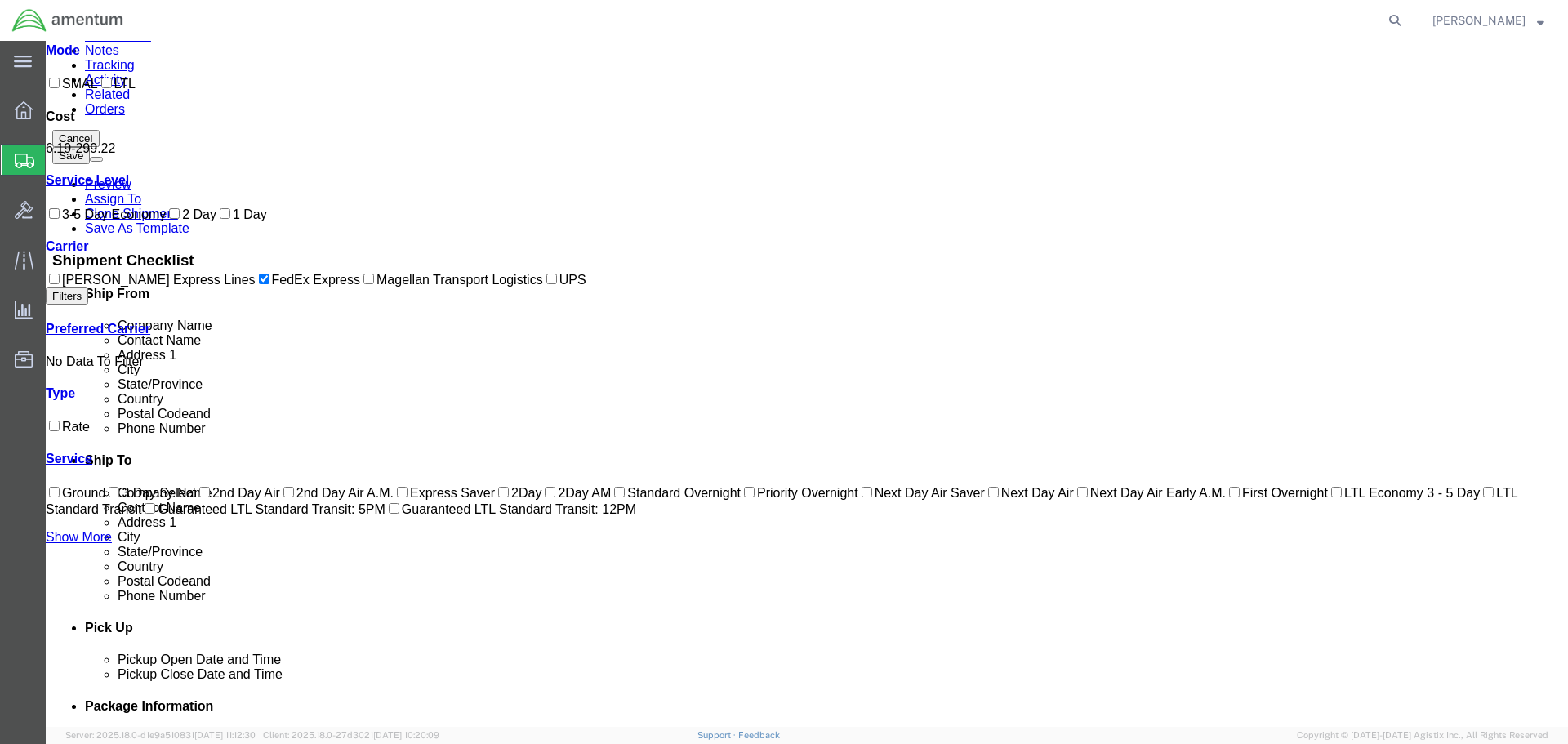
scroll to position [0, 0]
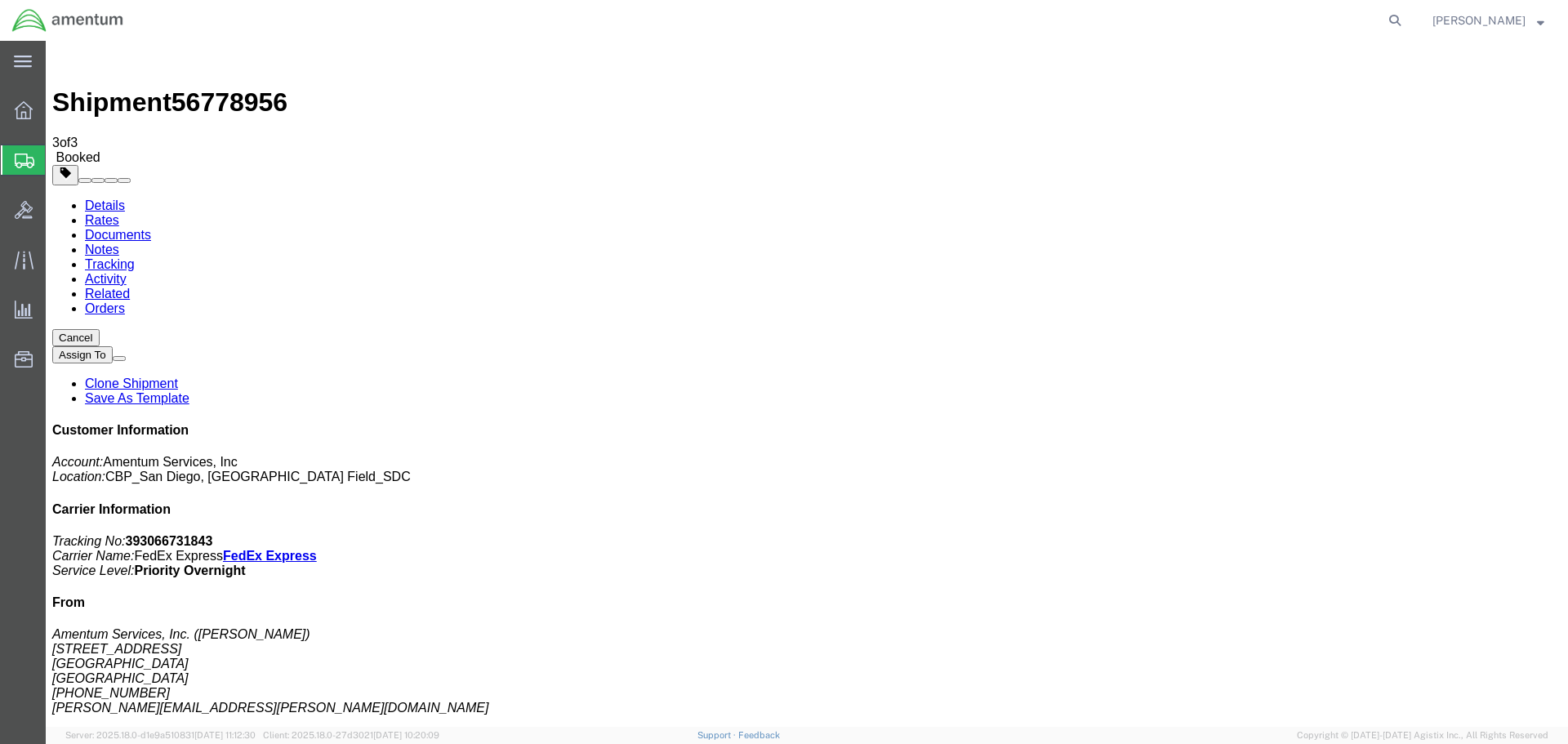
click at [213, 534] on b "393066731843" at bounding box center [168, 541] width 87 height 14
copy b "393066731843"
